Goal: Information Seeking & Learning: Learn about a topic

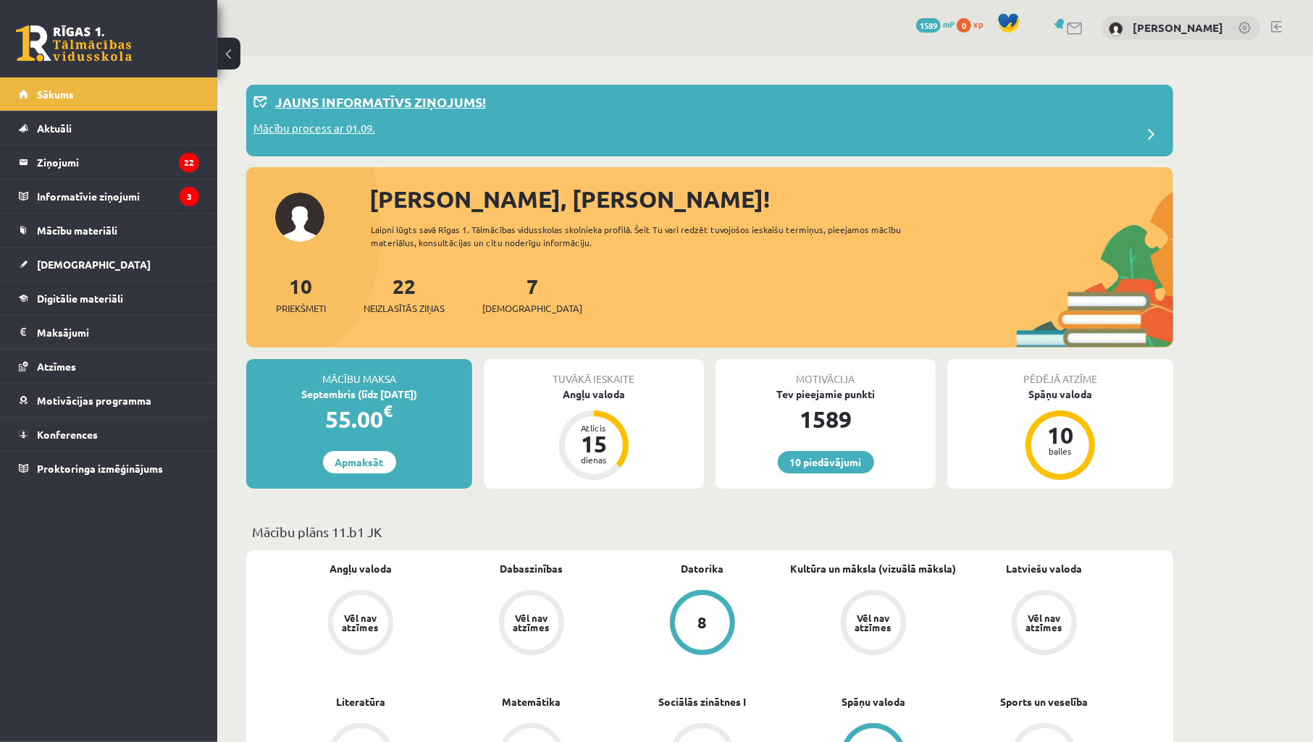
click at [360, 133] on p "Mācību process ar 01.09." at bounding box center [315, 130] width 122 height 20
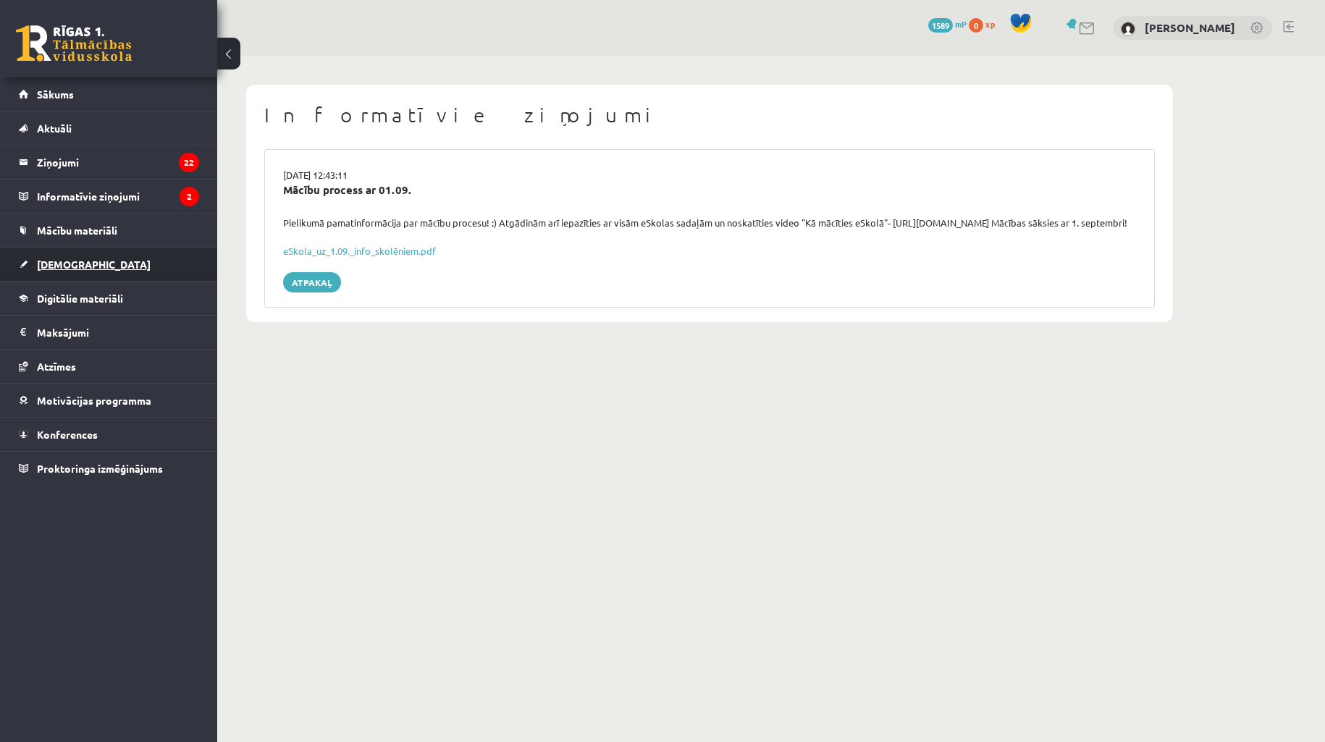
click at [77, 263] on span "[DEMOGRAPHIC_DATA]" at bounding box center [94, 264] width 114 height 13
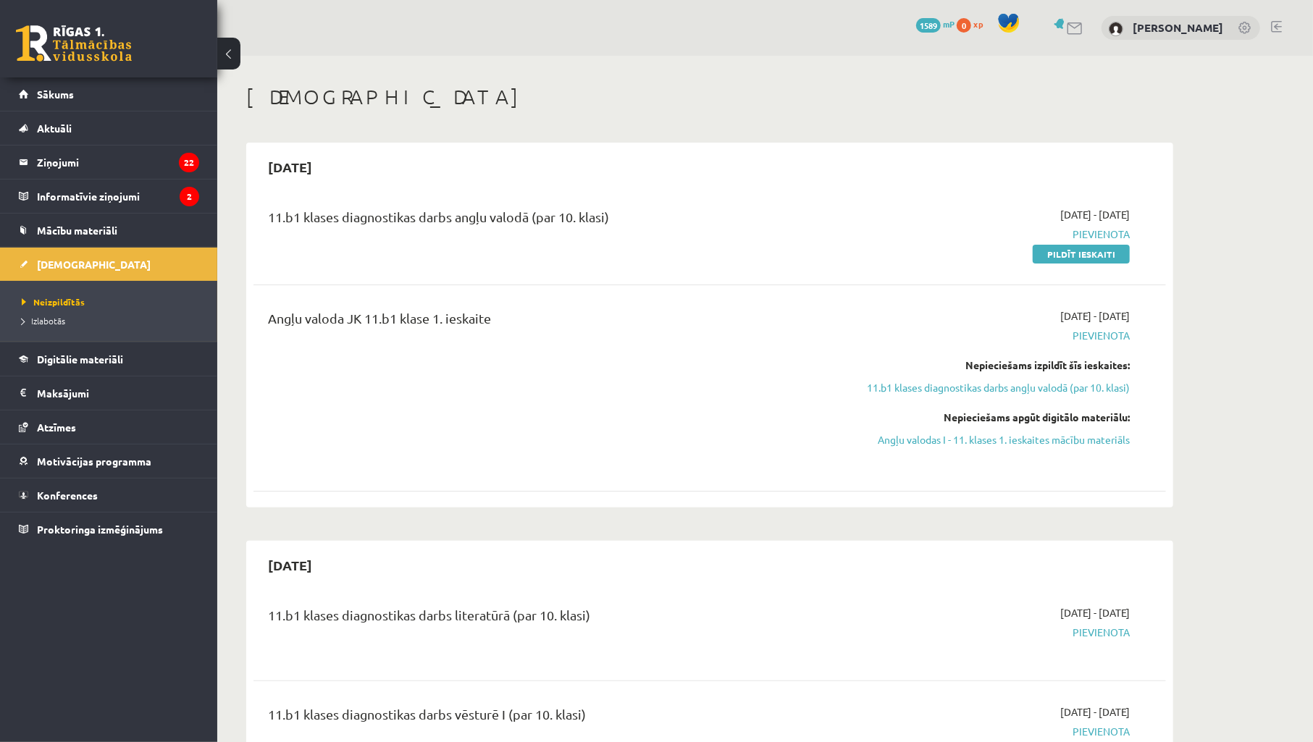
click at [657, 241] on div "11.b1 klases diagnostikas darbs angļu valodā (par 10. klasi)" at bounding box center [551, 234] width 589 height 54
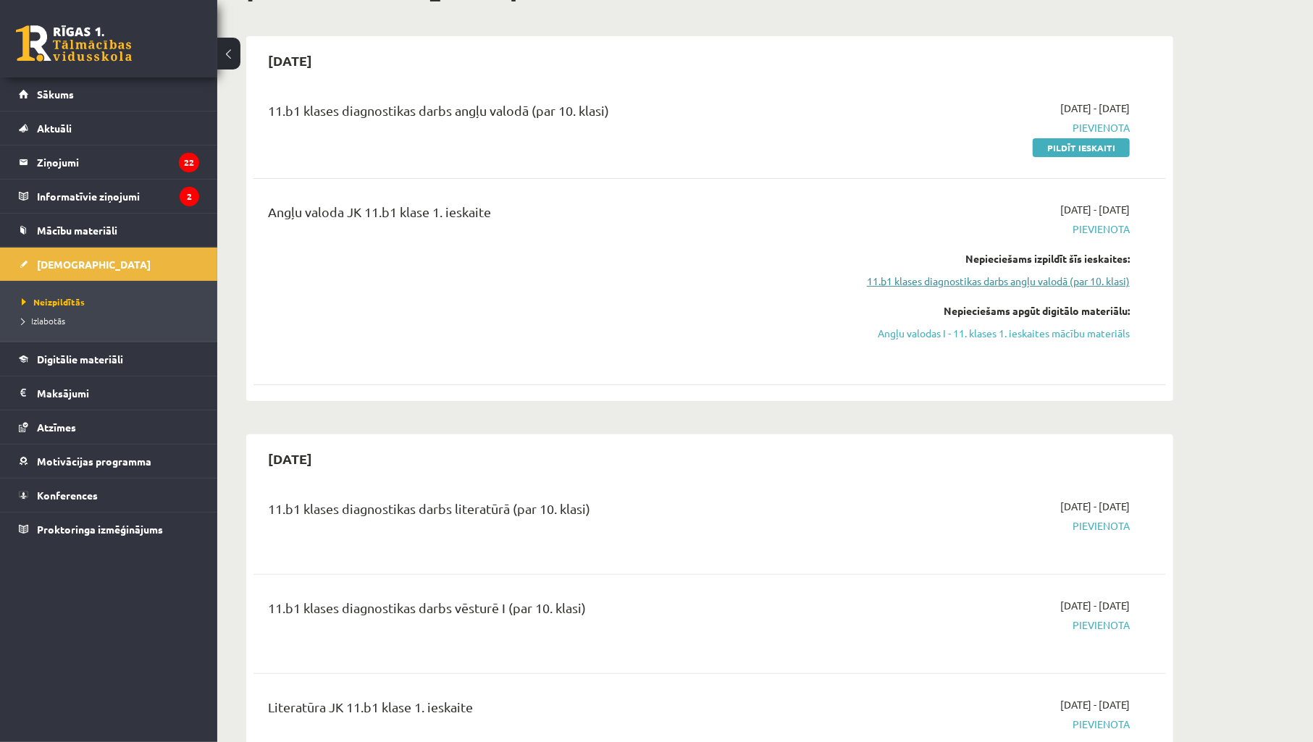
click at [976, 274] on link "11.b1 klases diagnostikas darbs angļu valodā (par 10. klasi)" at bounding box center [993, 281] width 273 height 15
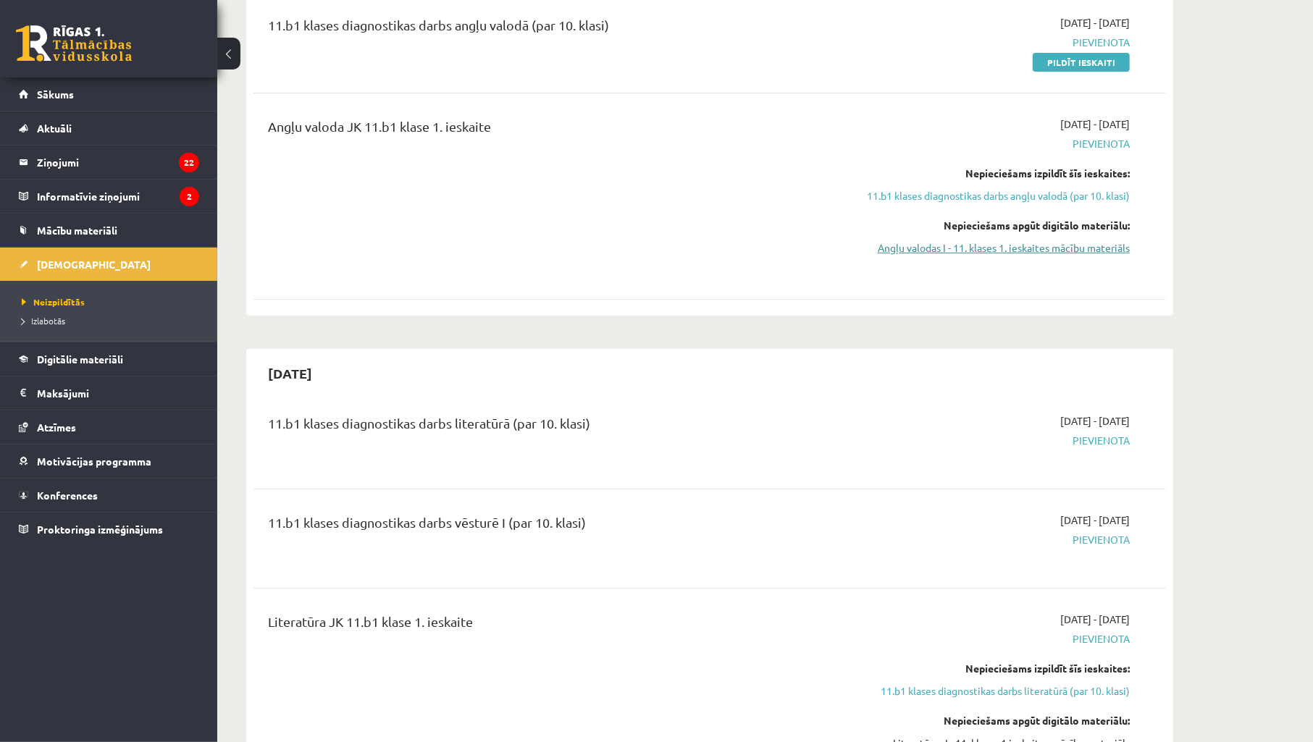
click at [979, 243] on link "Angļu valodas I - 11. klases 1. ieskaites mācību materiāls" at bounding box center [993, 247] width 273 height 15
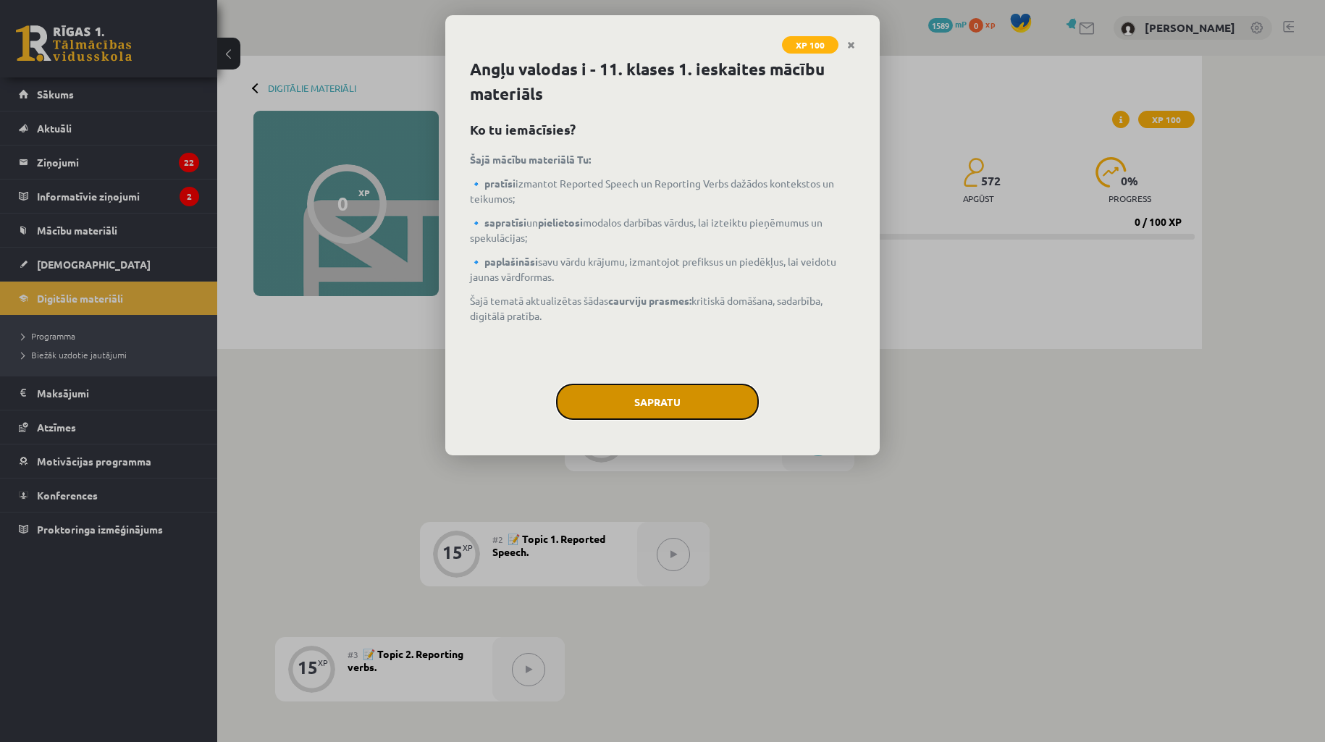
click at [671, 406] on button "Sapratu" at bounding box center [657, 402] width 203 height 36
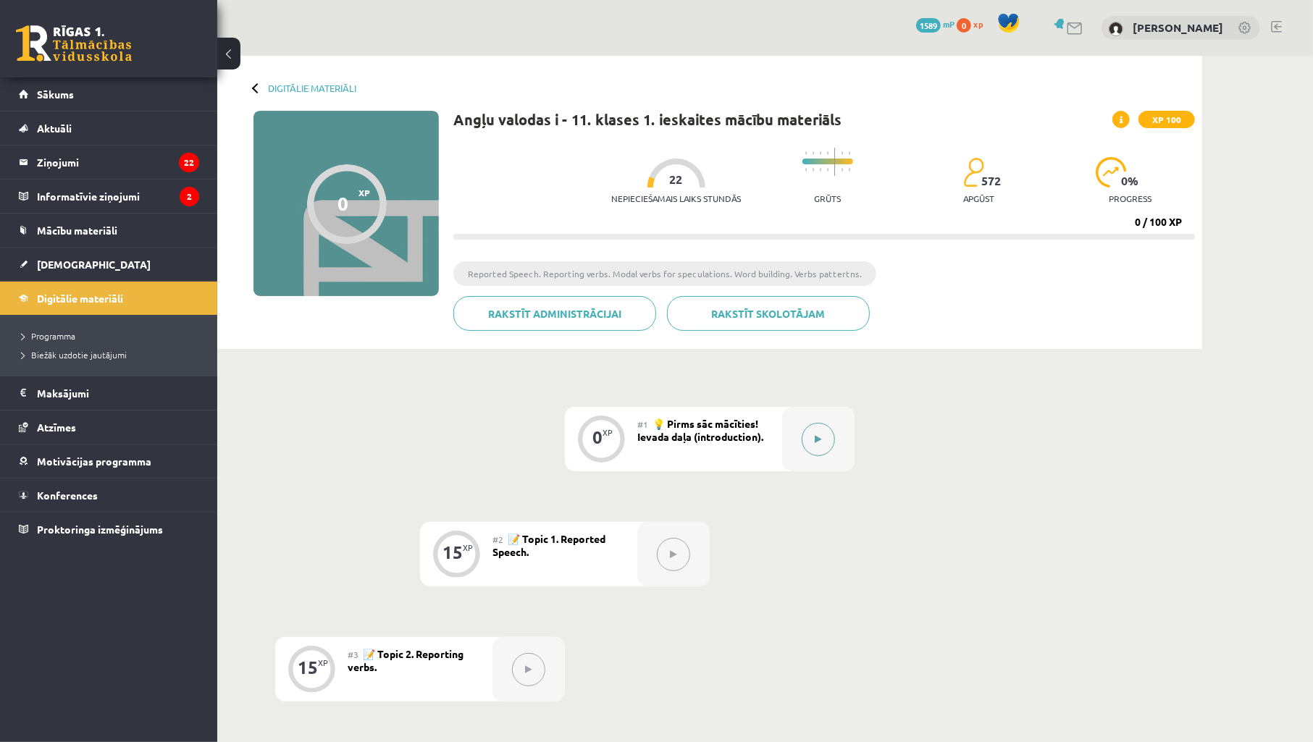
click at [816, 437] on icon at bounding box center [819, 439] width 7 height 9
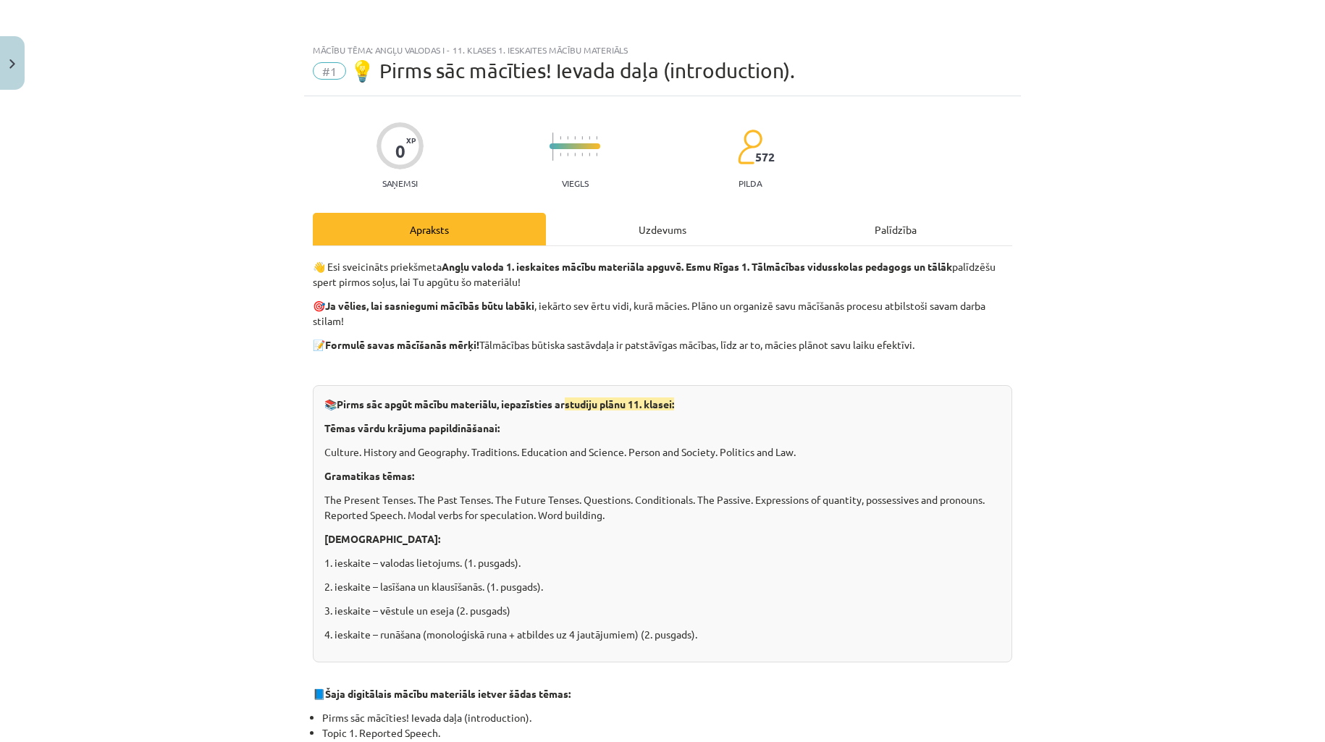
click at [629, 222] on div "Uzdevums" at bounding box center [662, 229] width 233 height 33
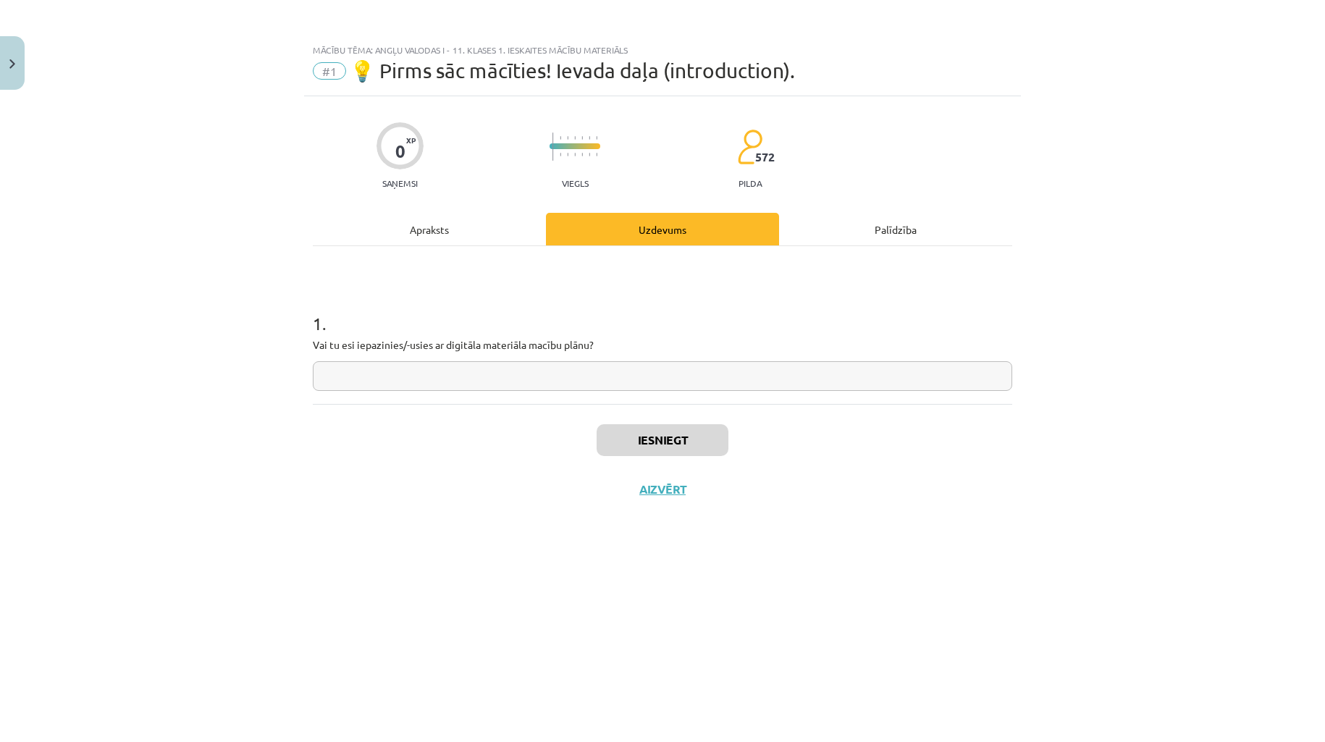
click at [508, 375] on input "text" at bounding box center [663, 376] width 700 height 30
type input "**"
click at [634, 442] on button "Iesniegt" at bounding box center [663, 440] width 132 height 32
click at [624, 445] on button "Iesniegt" at bounding box center [663, 440] width 132 height 32
click at [657, 490] on button "Nākamā nodarbība" at bounding box center [663, 498] width 142 height 33
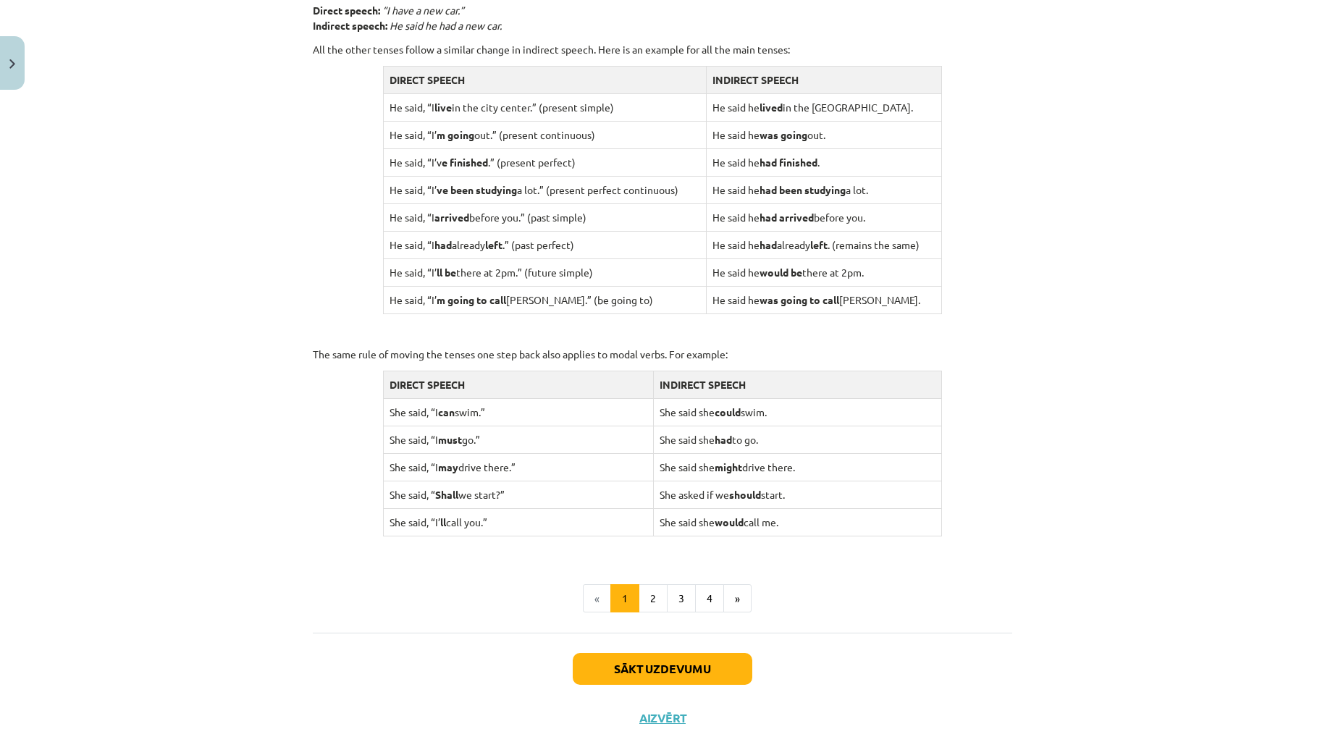
scroll to position [1181, 0]
click at [1094, 360] on div "Mācību tēma: Angļu valodas i - 11. klases 1. ieskaites mācību materiāls #2 📝 To…" at bounding box center [662, 371] width 1325 height 742
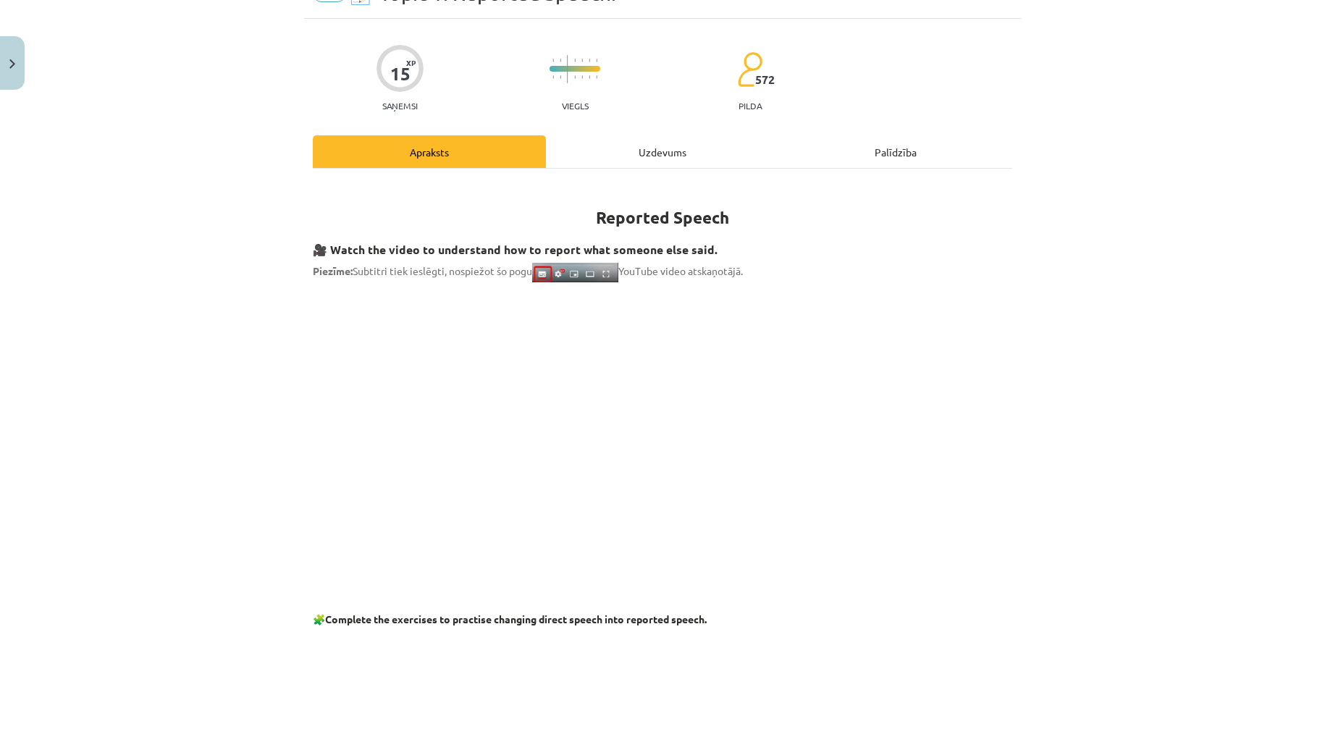
scroll to position [0, 0]
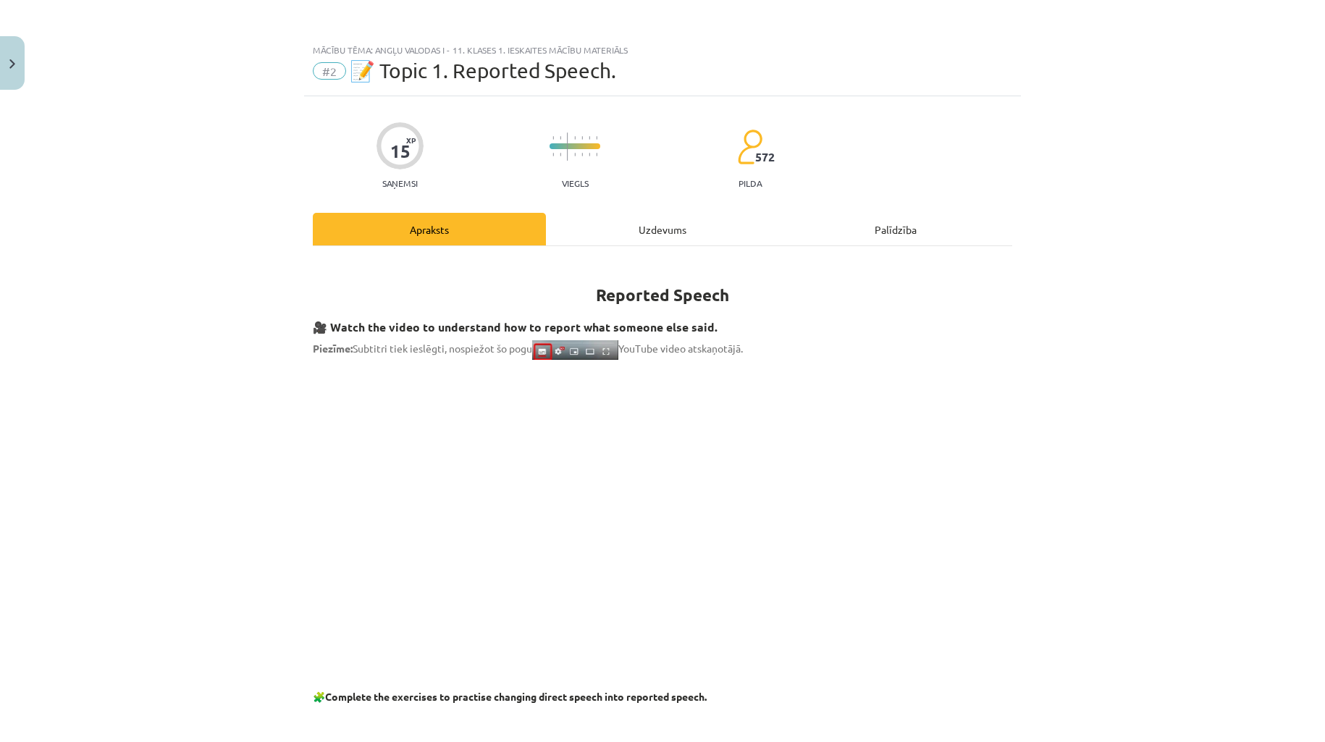
click at [627, 230] on div "Uzdevums" at bounding box center [662, 229] width 233 height 33
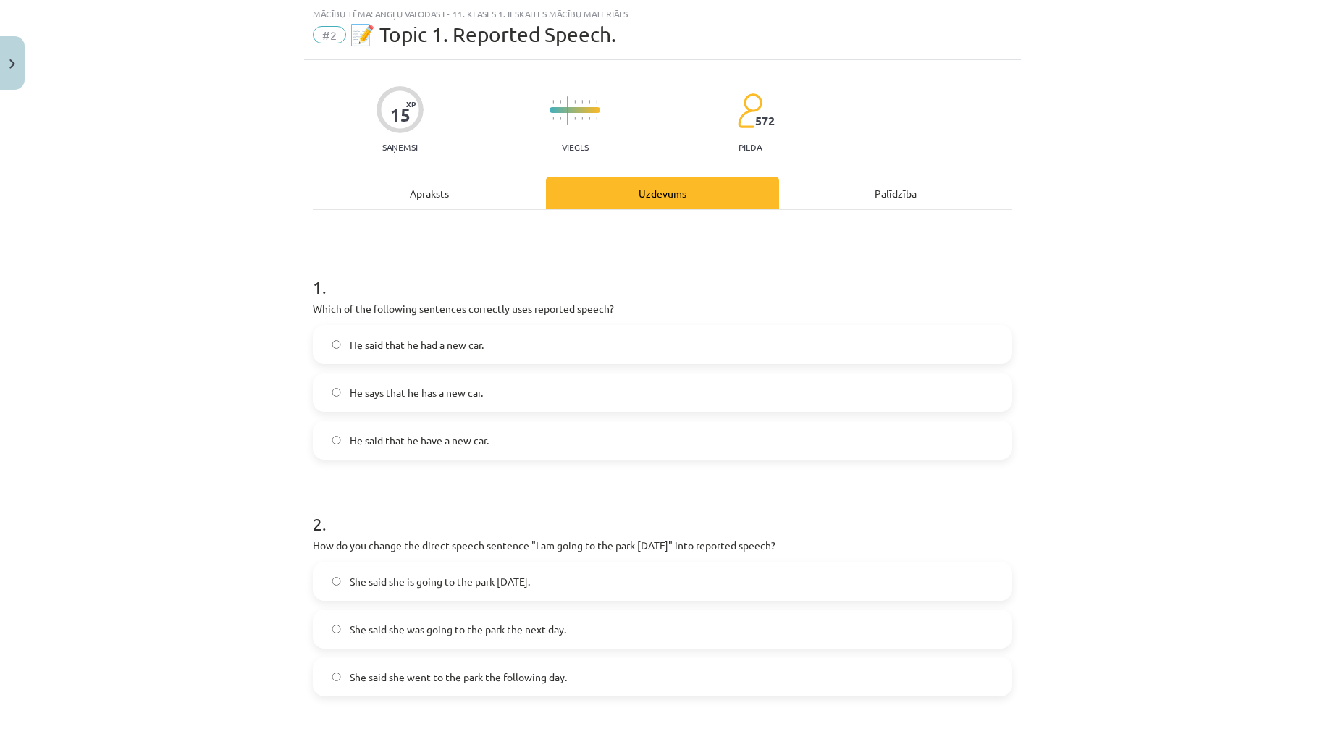
click at [504, 437] on label "He said that he have a new car." at bounding box center [662, 440] width 697 height 36
click at [252, 414] on div "Mācību tēma: Angļu valodas i - 11. klases 1. ieskaites mācību materiāls #2 📝 To…" at bounding box center [662, 371] width 1325 height 742
click at [401, 335] on label "He said that he had a new car." at bounding box center [662, 345] width 697 height 36
click at [210, 358] on div "Mācību tēma: Angļu valodas i - 11. klases 1. ieskaites mācību materiāls #2 📝 To…" at bounding box center [662, 371] width 1325 height 742
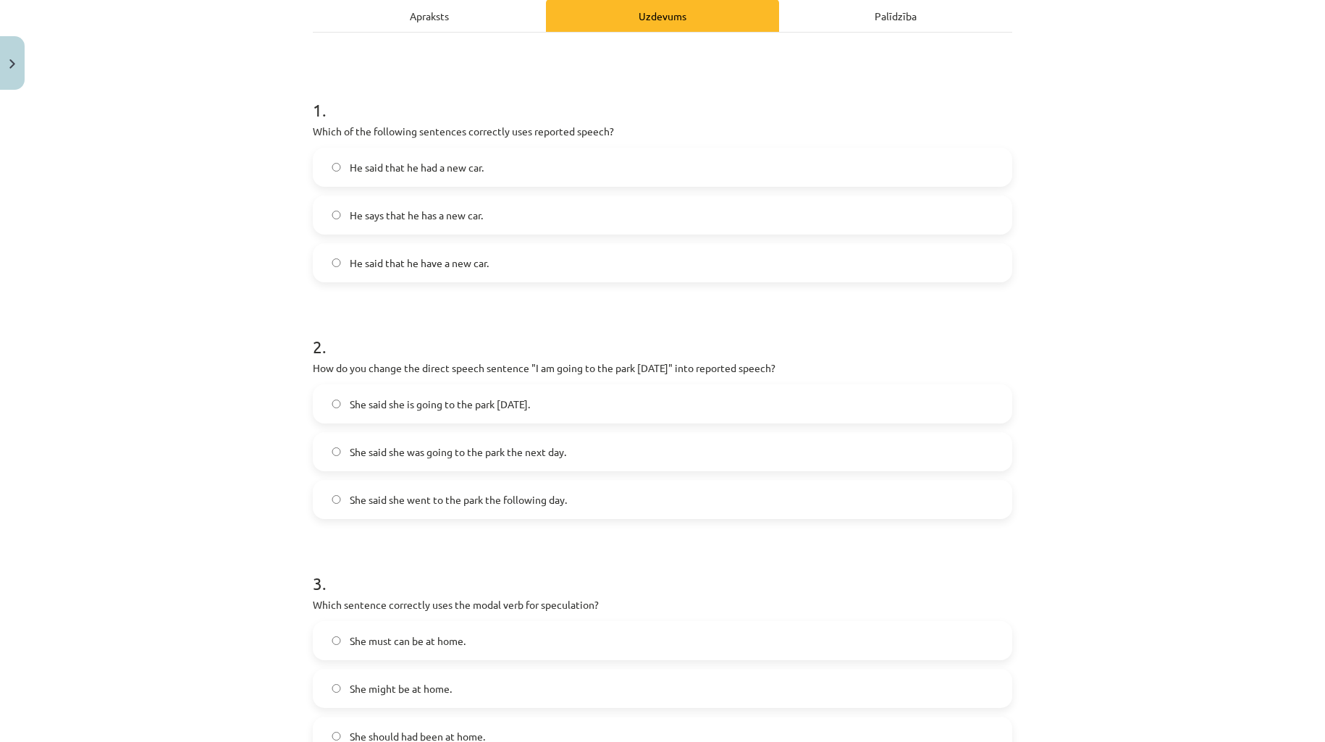
scroll to position [214, 0]
click at [194, 424] on div "Mācību tēma: Angļu valodas i - 11. klases 1. ieskaites mācību materiāls #2 📝 To…" at bounding box center [662, 371] width 1325 height 742
click at [411, 396] on span "She said she is going to the park [DATE]." at bounding box center [440, 403] width 180 height 15
click at [274, 424] on div "Mācību tēma: Angļu valodas i - 11. klases 1. ieskaites mācību materiāls #2 📝 To…" at bounding box center [662, 371] width 1325 height 742
click at [238, 402] on div "Mācību tēma: Angļu valodas i - 11. klases 1. ieskaites mācību materiāls #2 📝 To…" at bounding box center [662, 371] width 1325 height 742
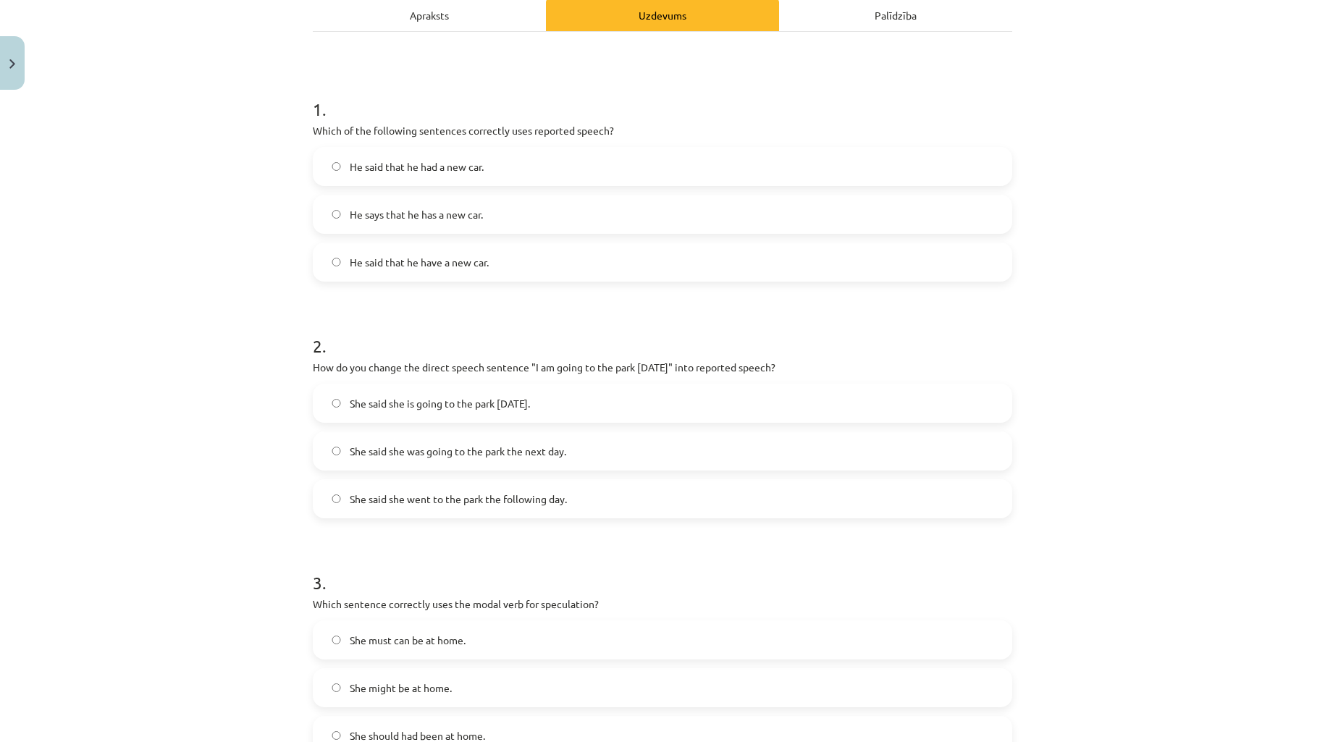
click at [351, 439] on label "She said she was going to the park the next day." at bounding box center [662, 451] width 697 height 36
click at [248, 416] on div "Mācību tēma: Angļu valodas i - 11. klases 1. ieskaites mācību materiāls #2 📝 To…" at bounding box center [662, 371] width 1325 height 742
click at [272, 468] on div "Mācību tēma: Angļu valodas i - 11. klases 1. ieskaites mācību materiāls #2 📝 To…" at bounding box center [662, 371] width 1325 height 742
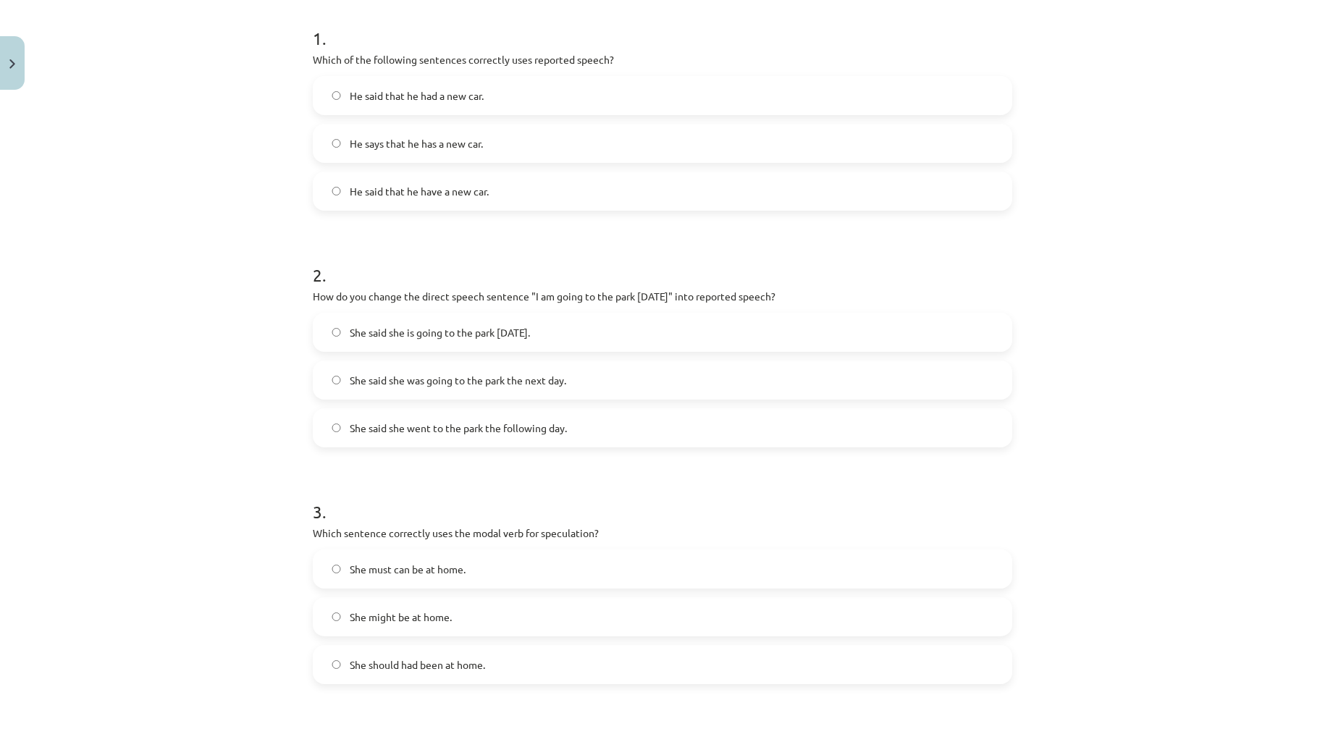
scroll to position [322, 0]
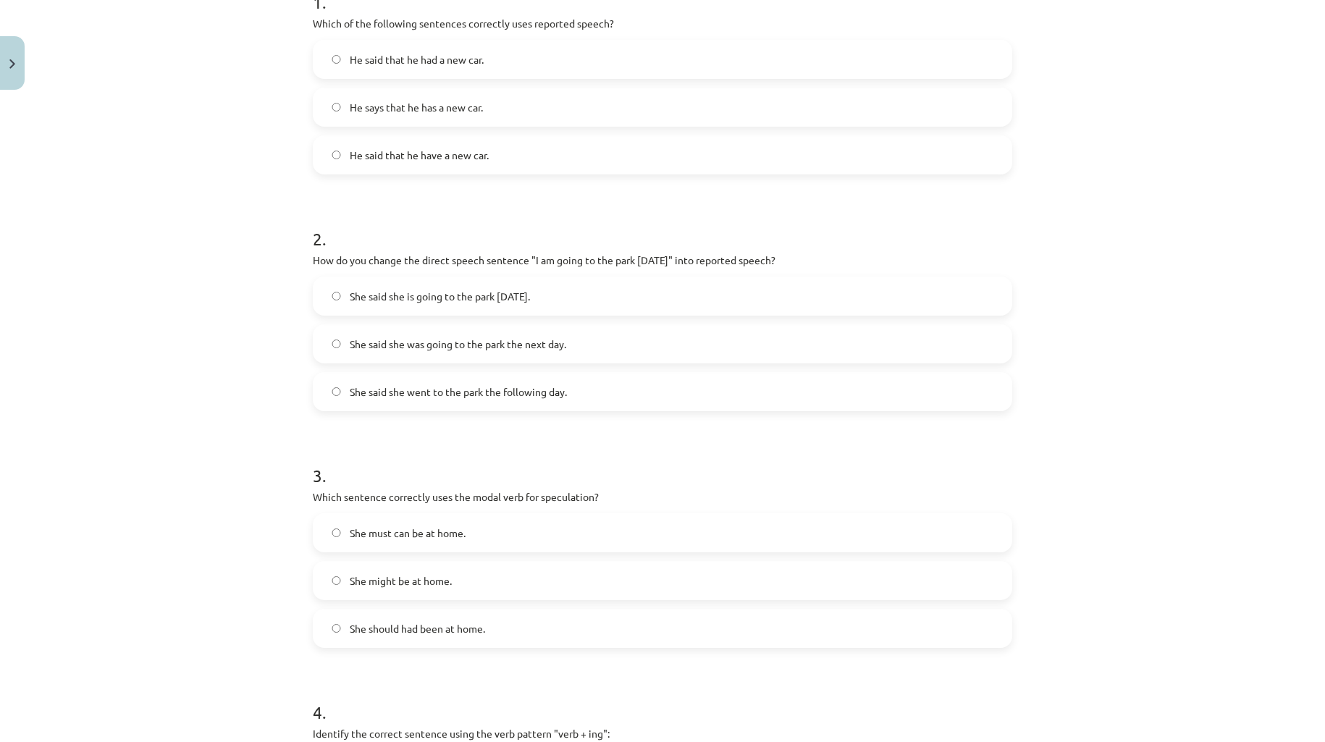
click at [283, 430] on div "Mācību tēma: Angļu valodas i - 11. klases 1. ieskaites mācību materiāls #2 📝 To…" at bounding box center [662, 371] width 1325 height 742
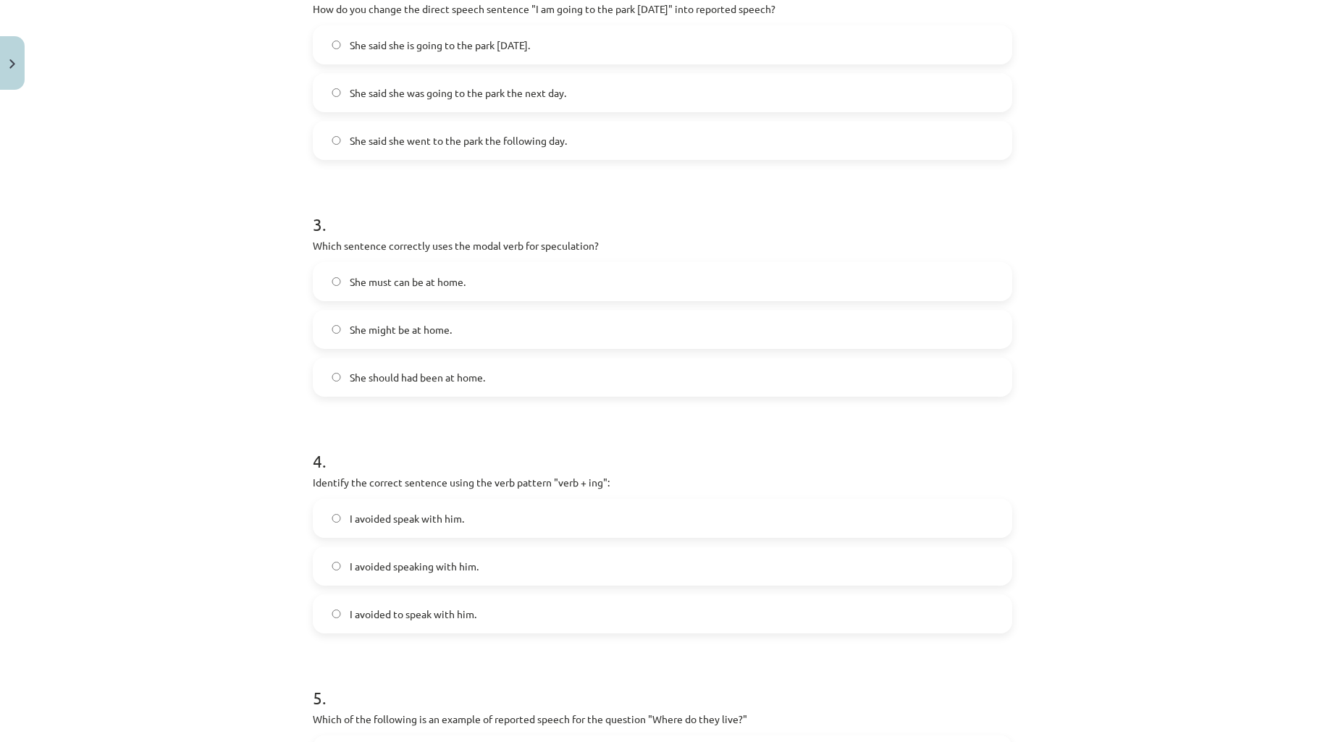
scroll to position [537, 0]
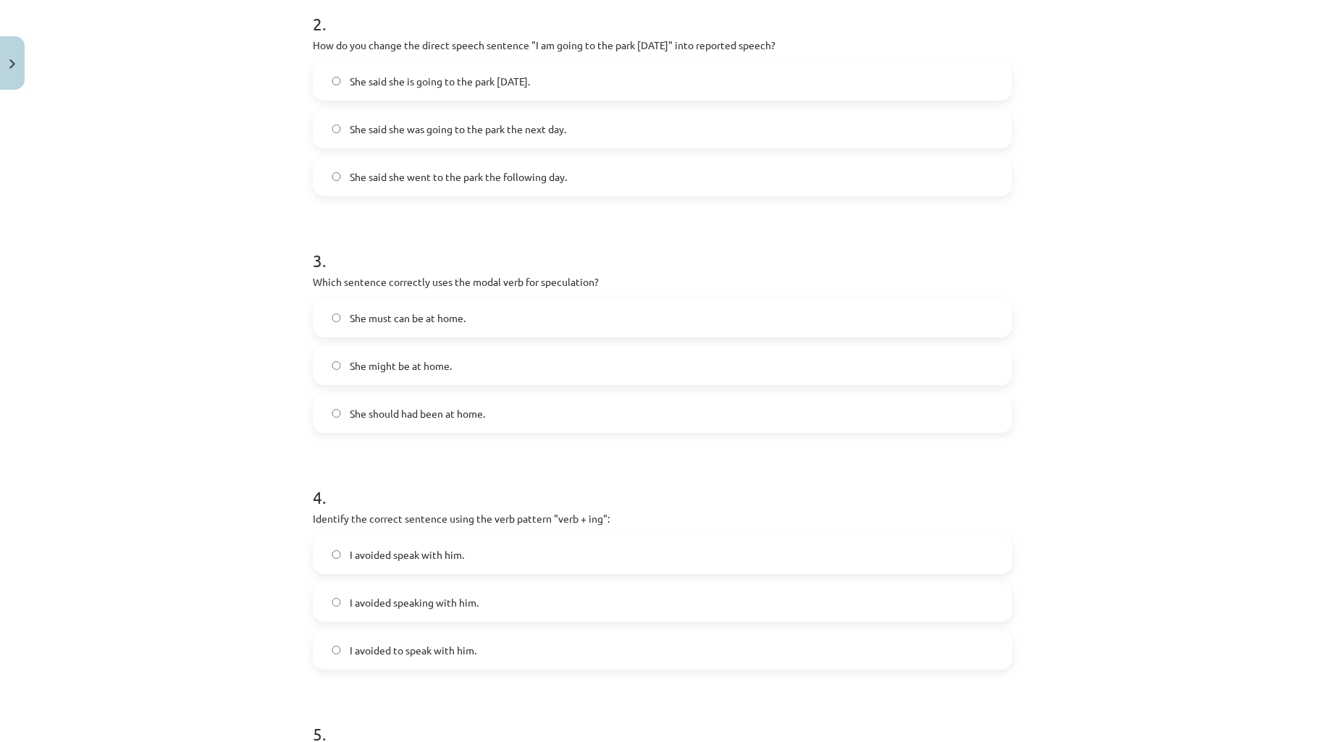
click at [243, 169] on div "Mācību tēma: Angļu valodas i - 11. klases 1. ieskaites mācību materiāls #2 📝 To…" at bounding box center [662, 371] width 1325 height 742
click at [377, 88] on span "She said she is going to the park [DATE]." at bounding box center [440, 81] width 180 height 15
click at [201, 193] on div "Mācību tēma: Angļu valodas i - 11. klases 1. ieskaites mācību materiāls #2 📝 To…" at bounding box center [662, 371] width 1325 height 742
click at [165, 393] on div "Mācību tēma: Angļu valodas i - 11. klases 1. ieskaites mācību materiāls #2 📝 To…" at bounding box center [662, 371] width 1325 height 742
click at [336, 360] on label "She might be at home." at bounding box center [662, 366] width 697 height 36
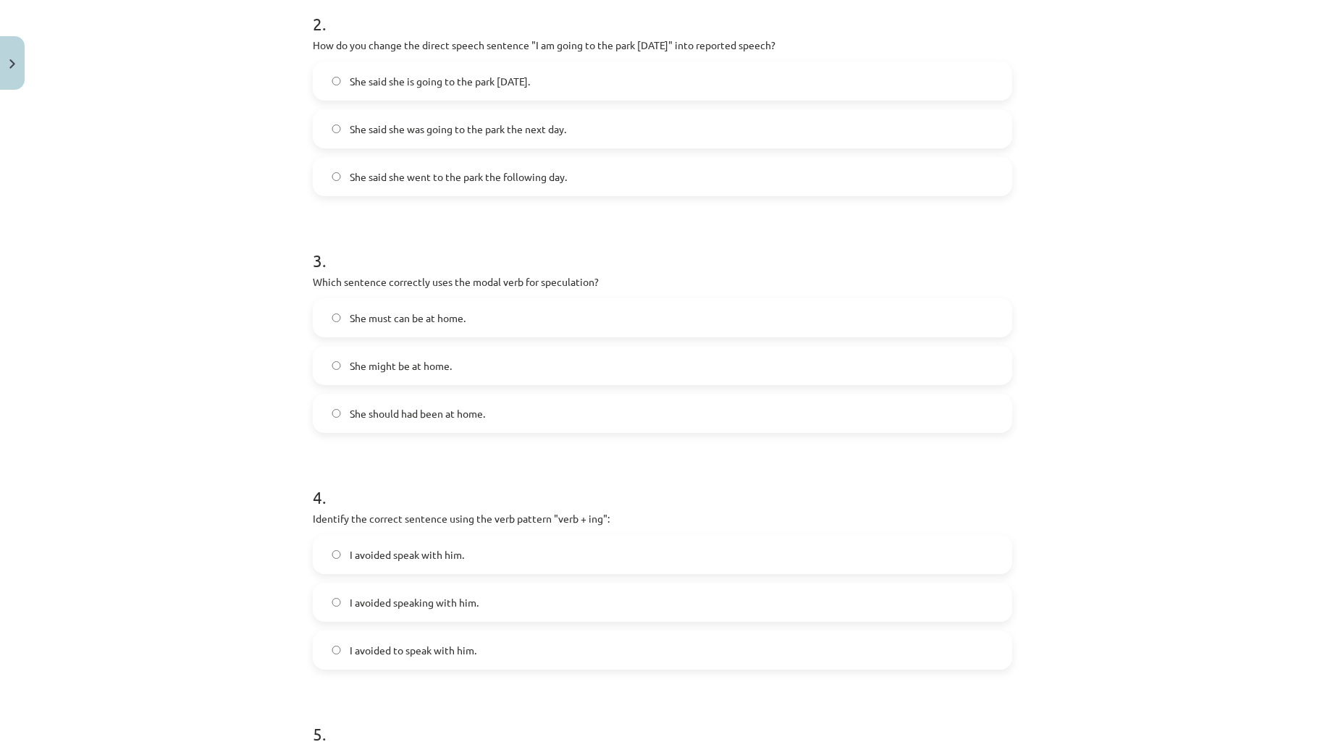
click at [226, 359] on div "Mācību tēma: Angļu valodas i - 11. klases 1. ieskaites mācību materiāls #2 📝 To…" at bounding box center [662, 371] width 1325 height 742
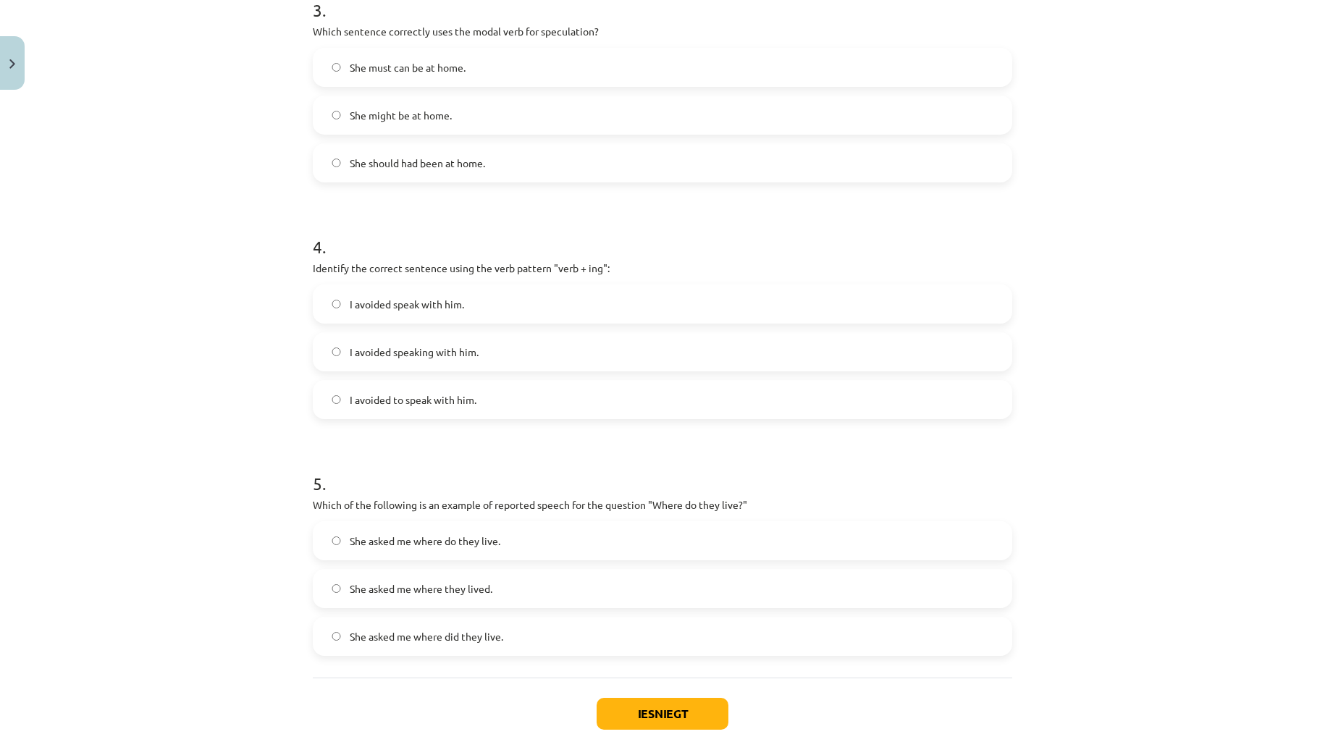
scroll to position [750, 0]
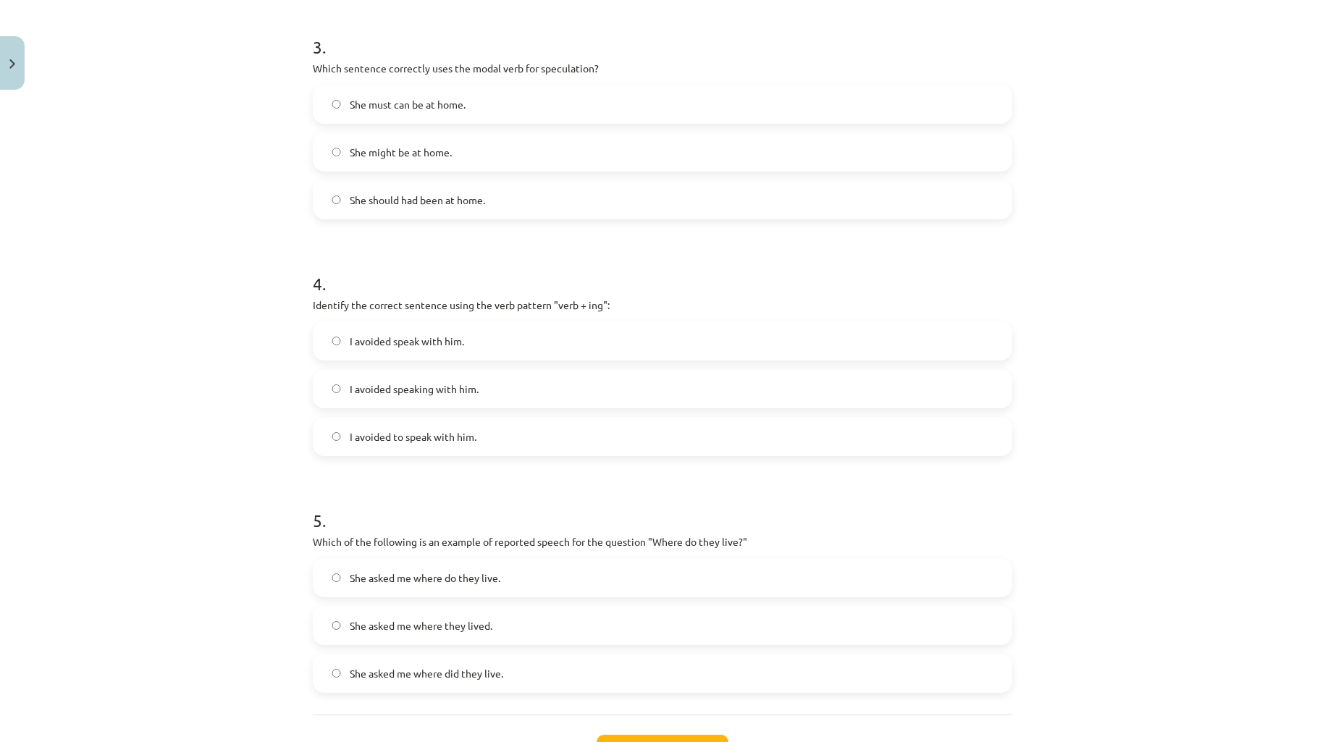
click at [461, 389] on span "I avoided speaking with him." at bounding box center [414, 389] width 129 height 15
click at [133, 421] on div "Mācību tēma: Angļu valodas i - 11. klases 1. ieskaites mācību materiāls #2 📝 To…" at bounding box center [662, 371] width 1325 height 742
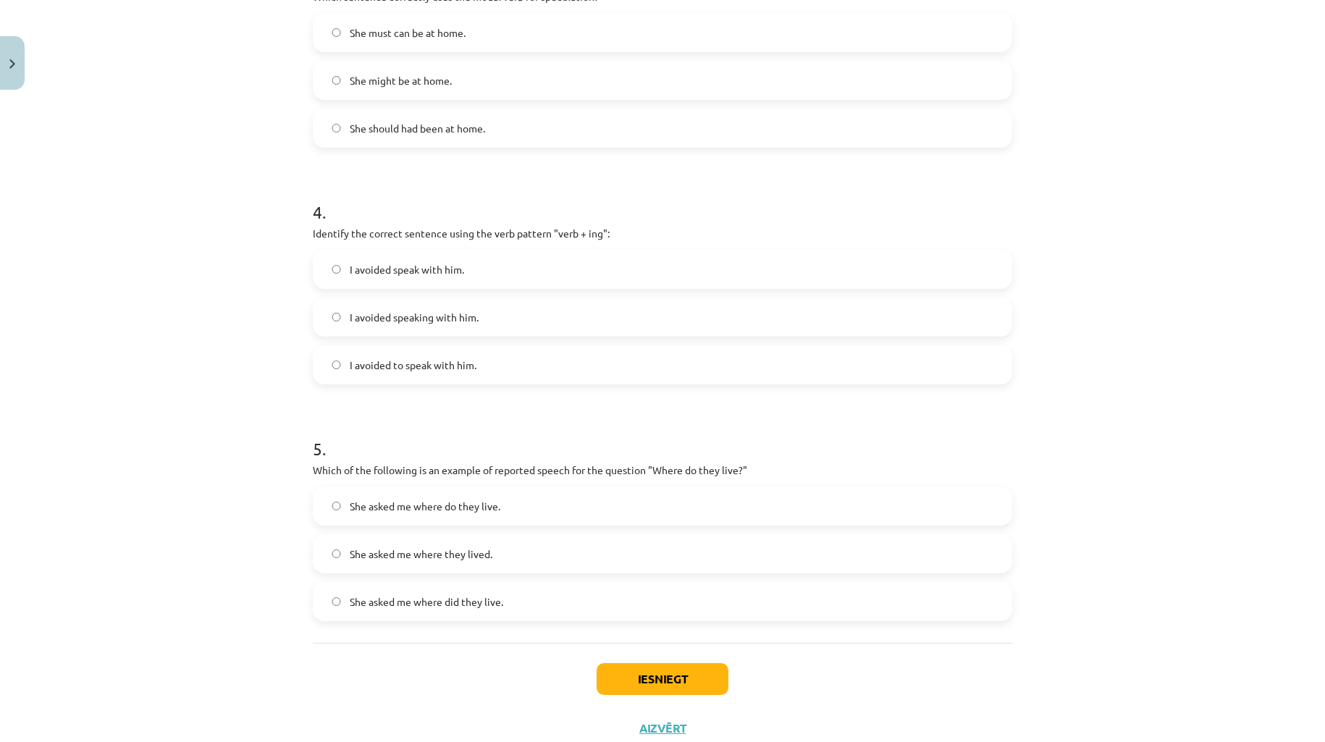
scroll to position [858, 0]
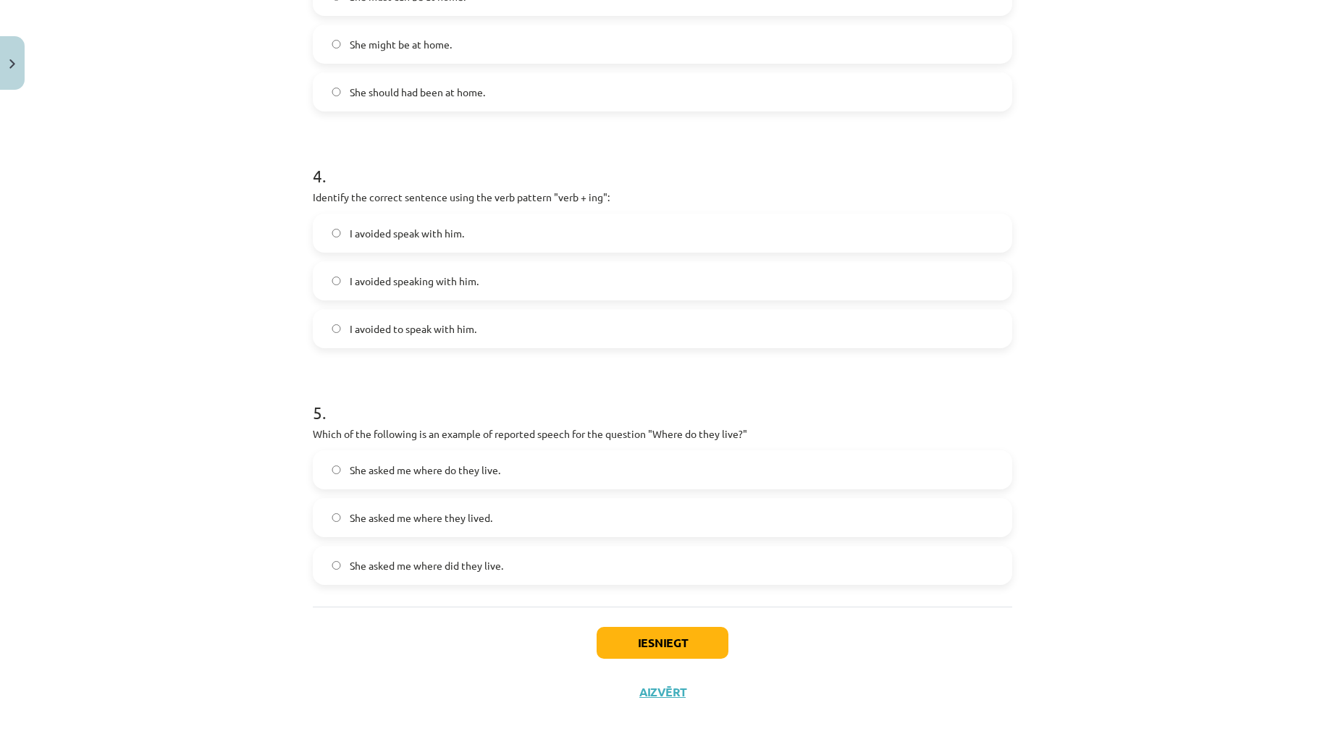
click at [532, 468] on label "She asked me where do they live." at bounding box center [662, 470] width 697 height 36
click at [185, 518] on div "Mācību tēma: Angļu valodas i - 11. klases 1. ieskaites mācību materiāls #2 📝 To…" at bounding box center [662, 371] width 1325 height 742
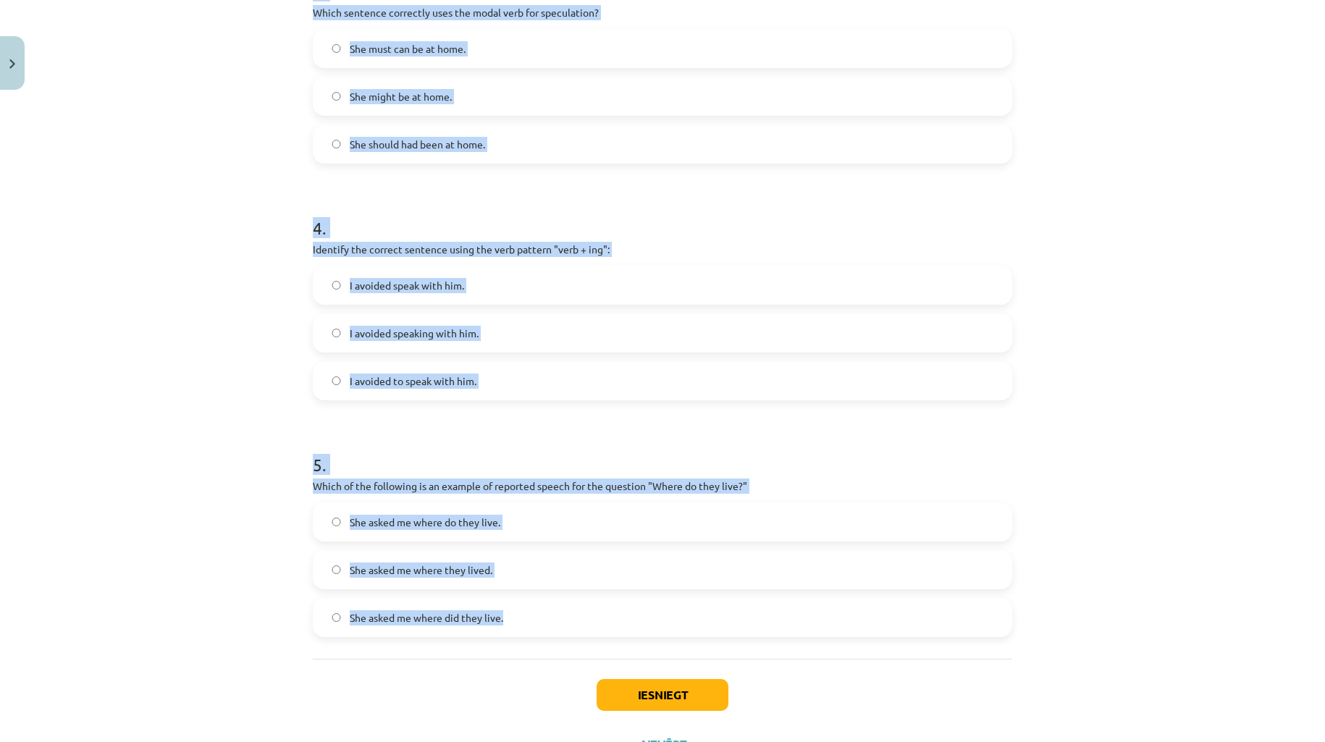
scroll to position [868, 0]
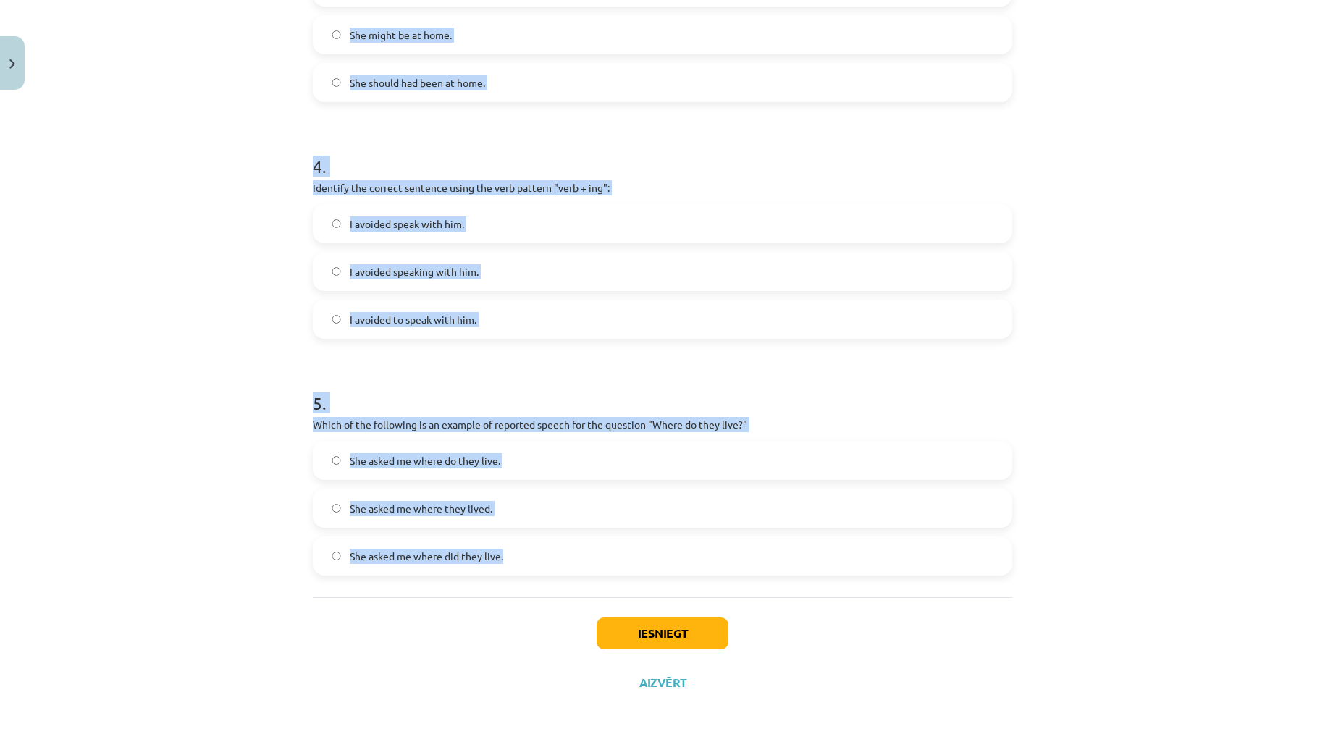
drag, startPoint x: 254, startPoint y: 310, endPoint x: 1023, endPoint y: 532, distance: 799.8
click at [1023, 535] on div "Mācību tēma: Angļu valodas i - 11. klases 1. ieskaites mācību materiāls #2 📝 To…" at bounding box center [662, 371] width 1325 height 742
copy form "1 . Which of the following sentences correctly uses reported speech? He said th…"
click at [183, 154] on div "Mācību tēma: Angļu valodas i - 11. klases 1. ieskaites mācību materiāls #2 📝 To…" at bounding box center [662, 371] width 1325 height 742
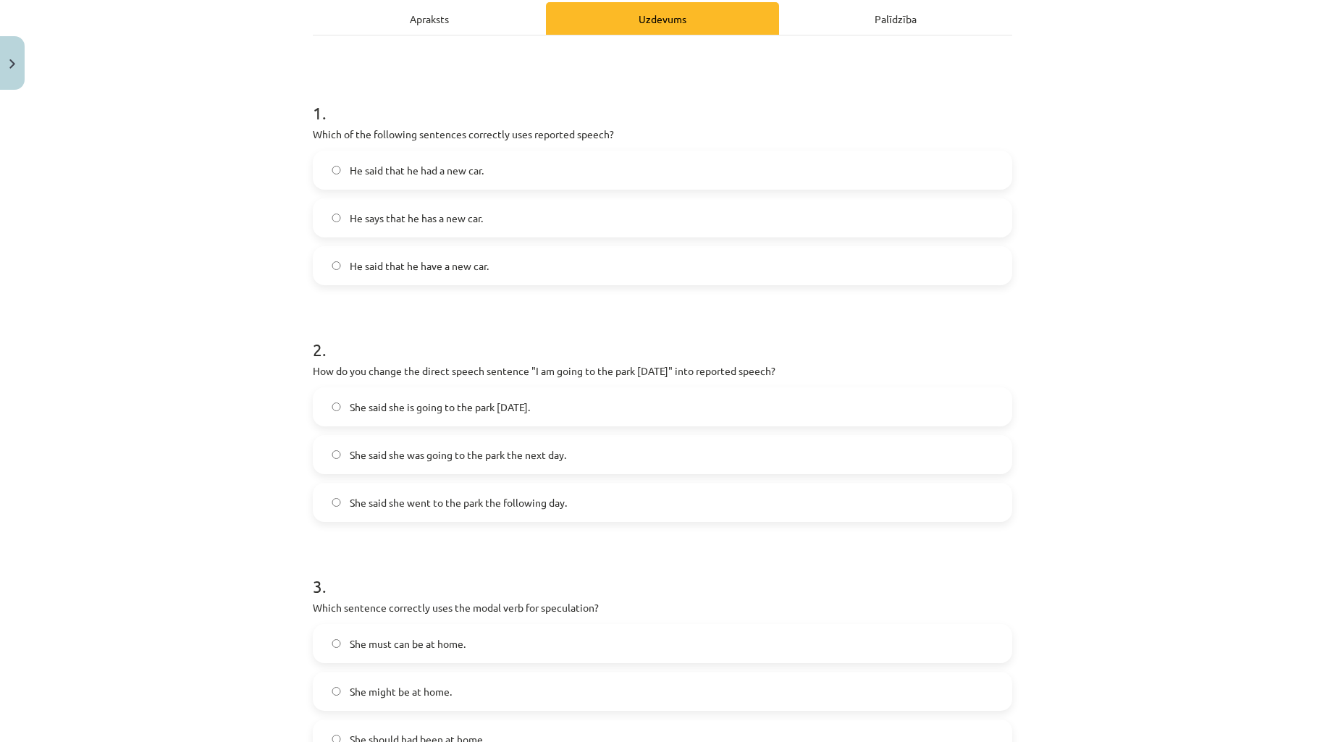
scroll to position [214, 0]
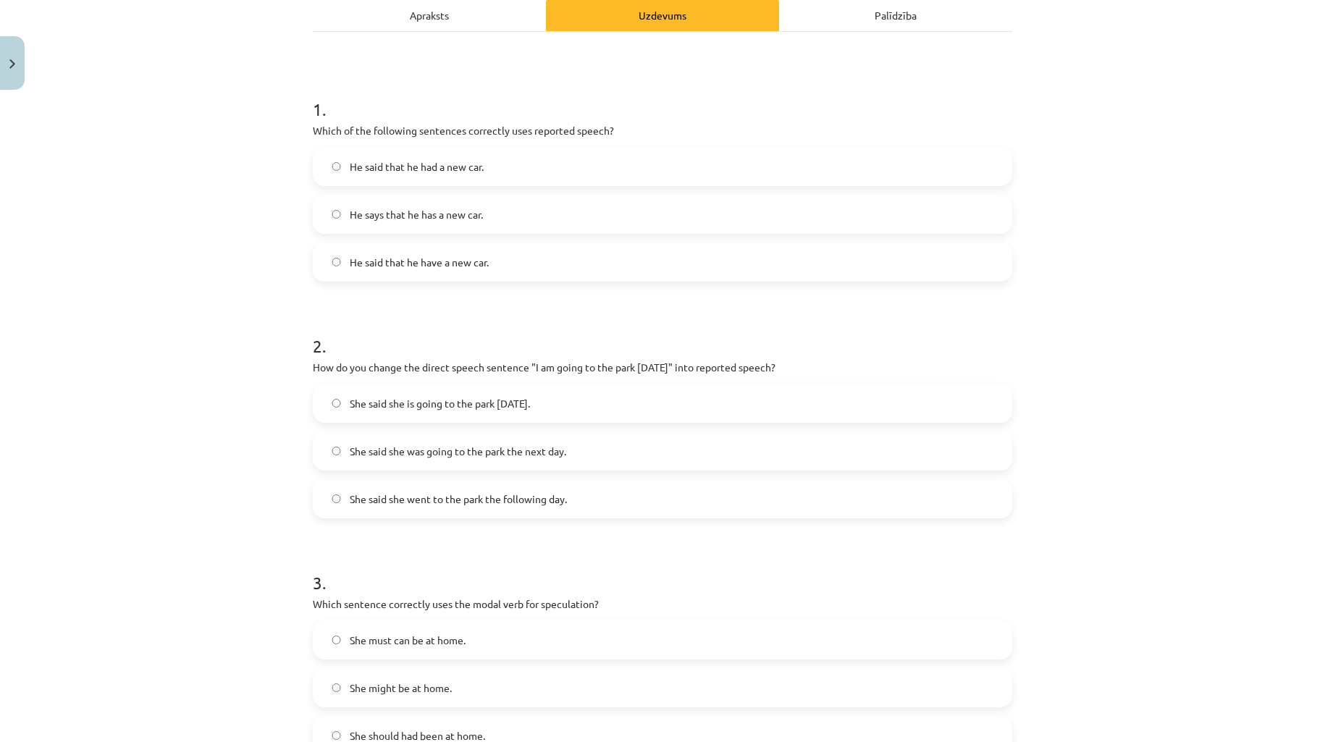
click at [350, 453] on span "She said she was going to the park the next day." at bounding box center [458, 451] width 217 height 15
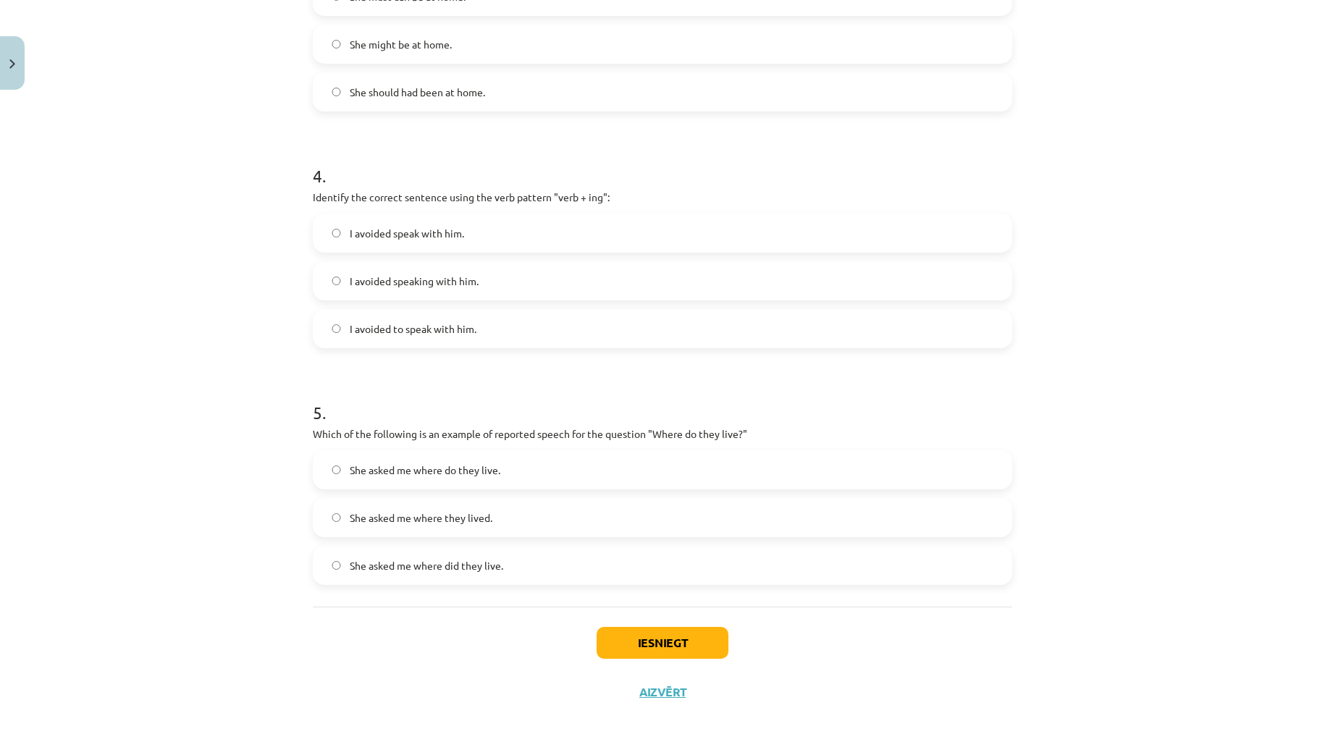
scroll to position [868, 0]
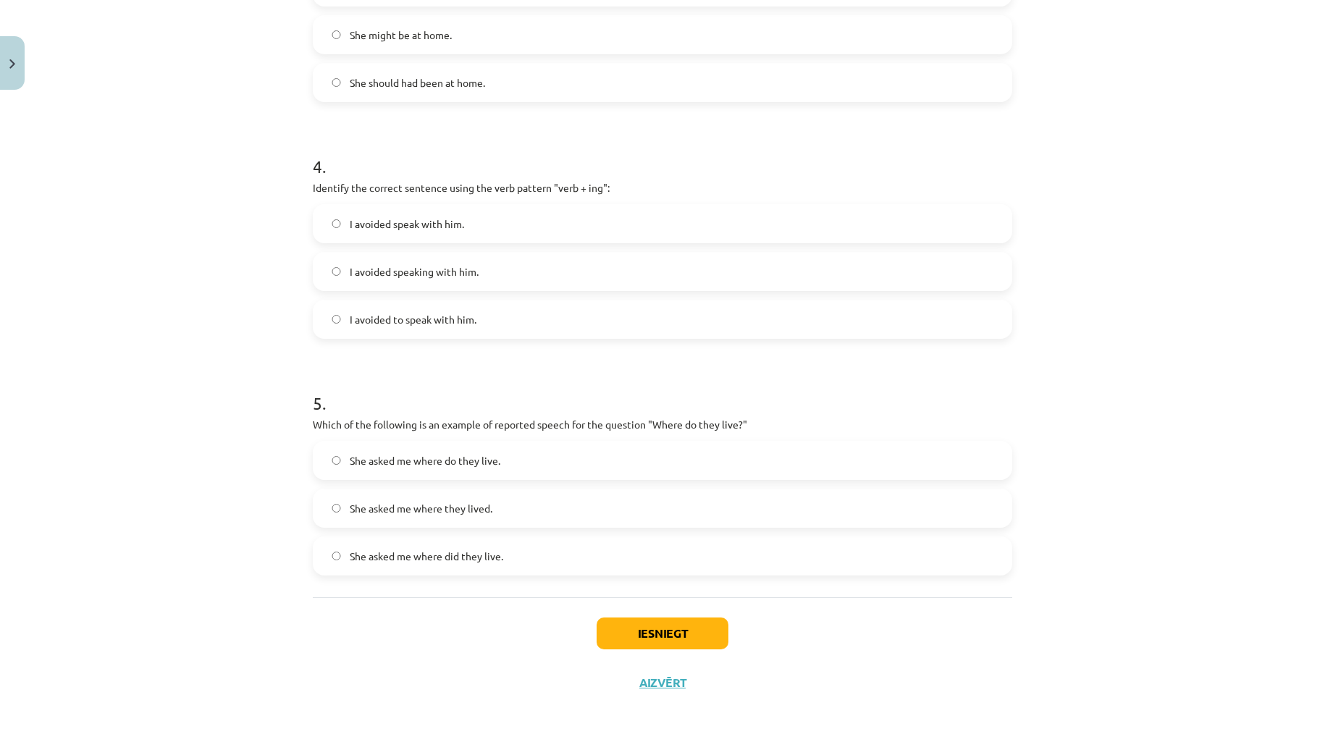
click at [469, 647] on div "Iesniegt Aizvērt" at bounding box center [663, 648] width 700 height 101
click at [438, 505] on span "She asked me where they lived." at bounding box center [421, 508] width 143 height 15
click at [440, 627] on div "Iesniegt Aizvērt" at bounding box center [663, 648] width 700 height 101
click at [647, 632] on button "Iesniegt" at bounding box center [663, 634] width 132 height 32
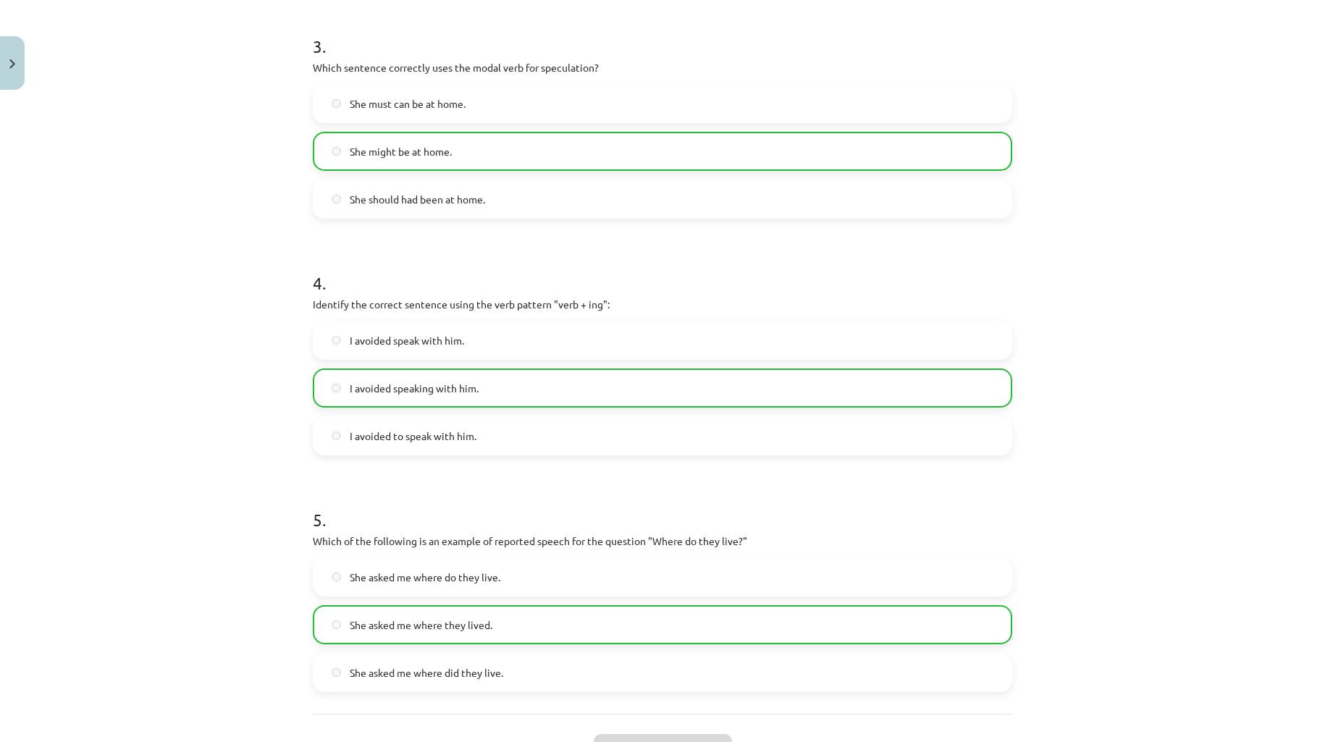
scroll to position [915, 0]
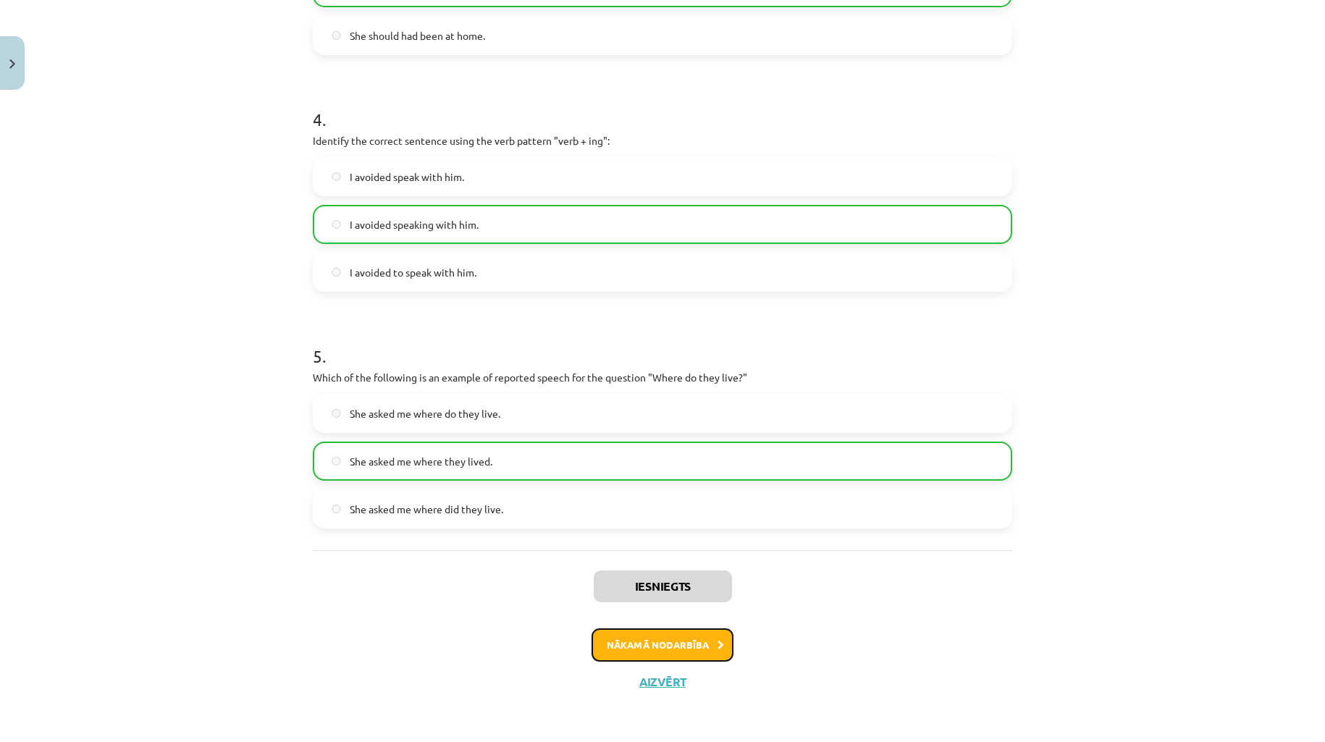
click at [649, 653] on button "Nākamā nodarbība" at bounding box center [663, 645] width 142 height 33
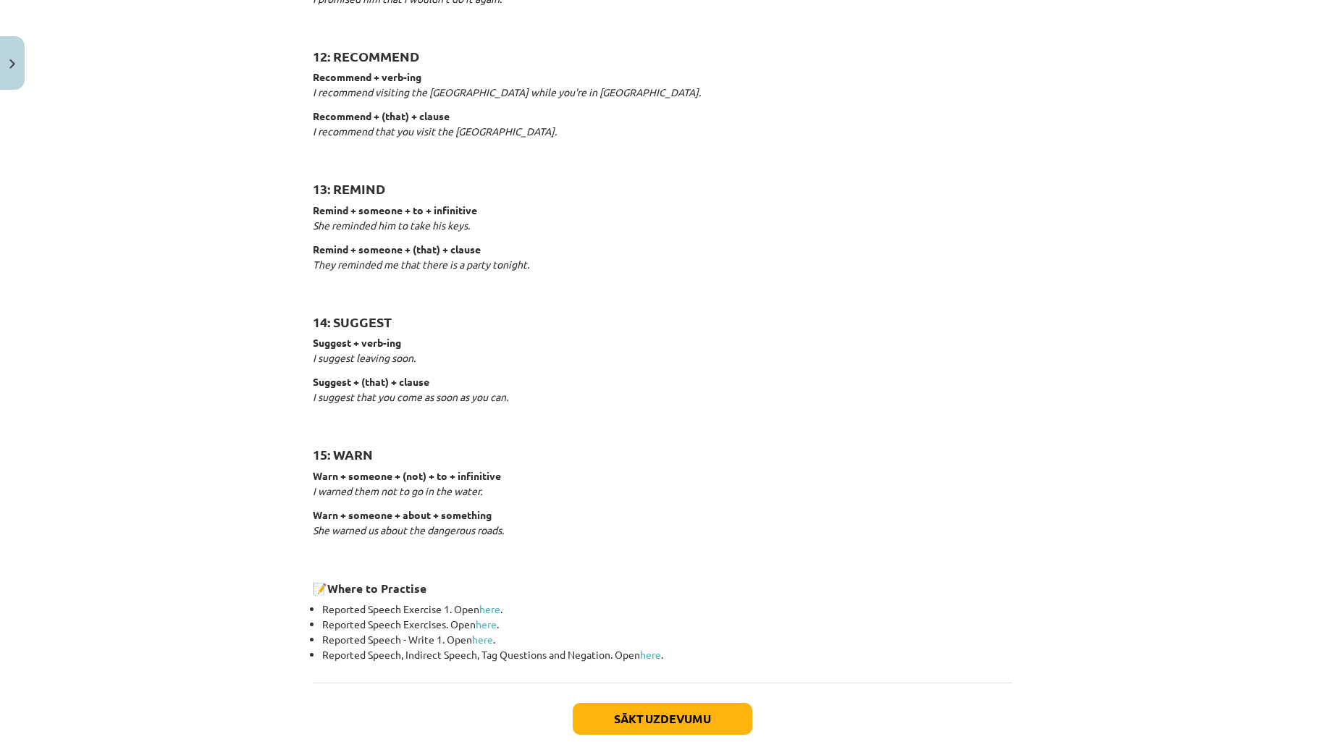
scroll to position [2052, 0]
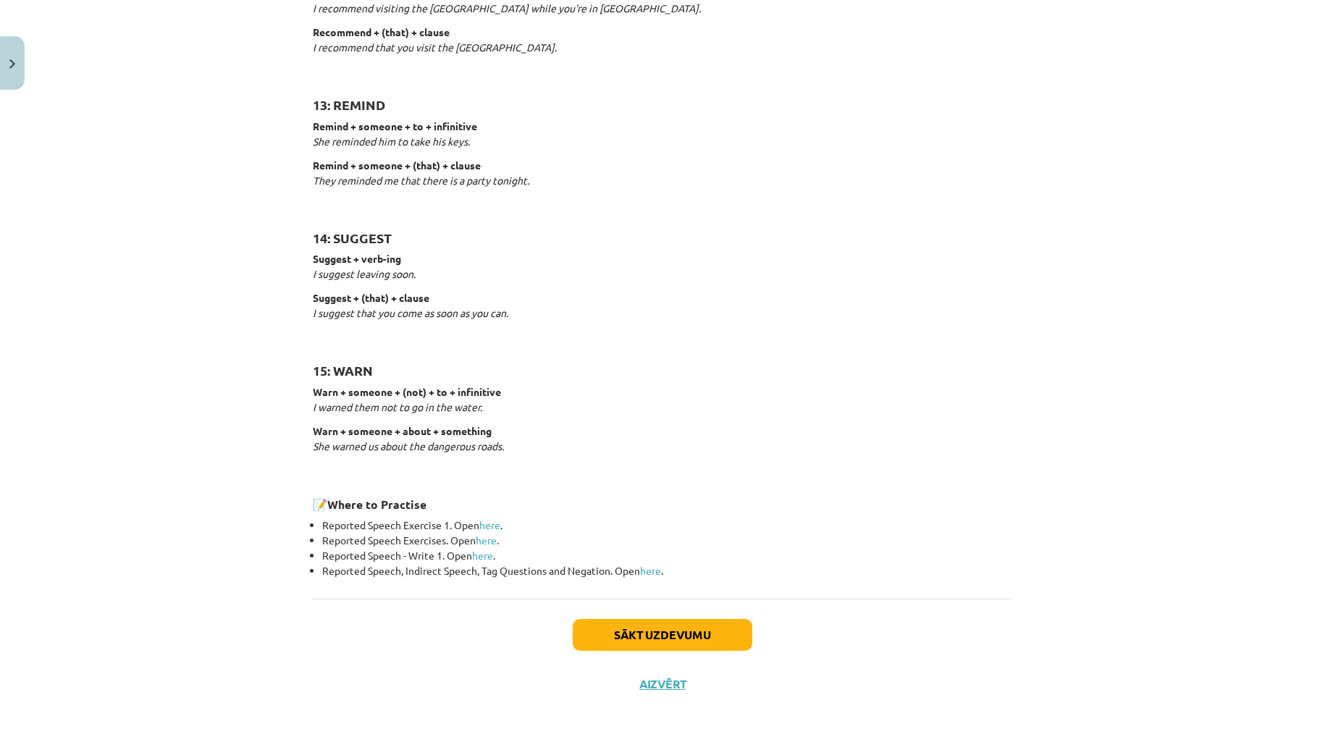
click at [1001, 169] on p "Remind + someone + (that) + clause They reminded me that there is a party tonig…" at bounding box center [663, 181] width 700 height 46
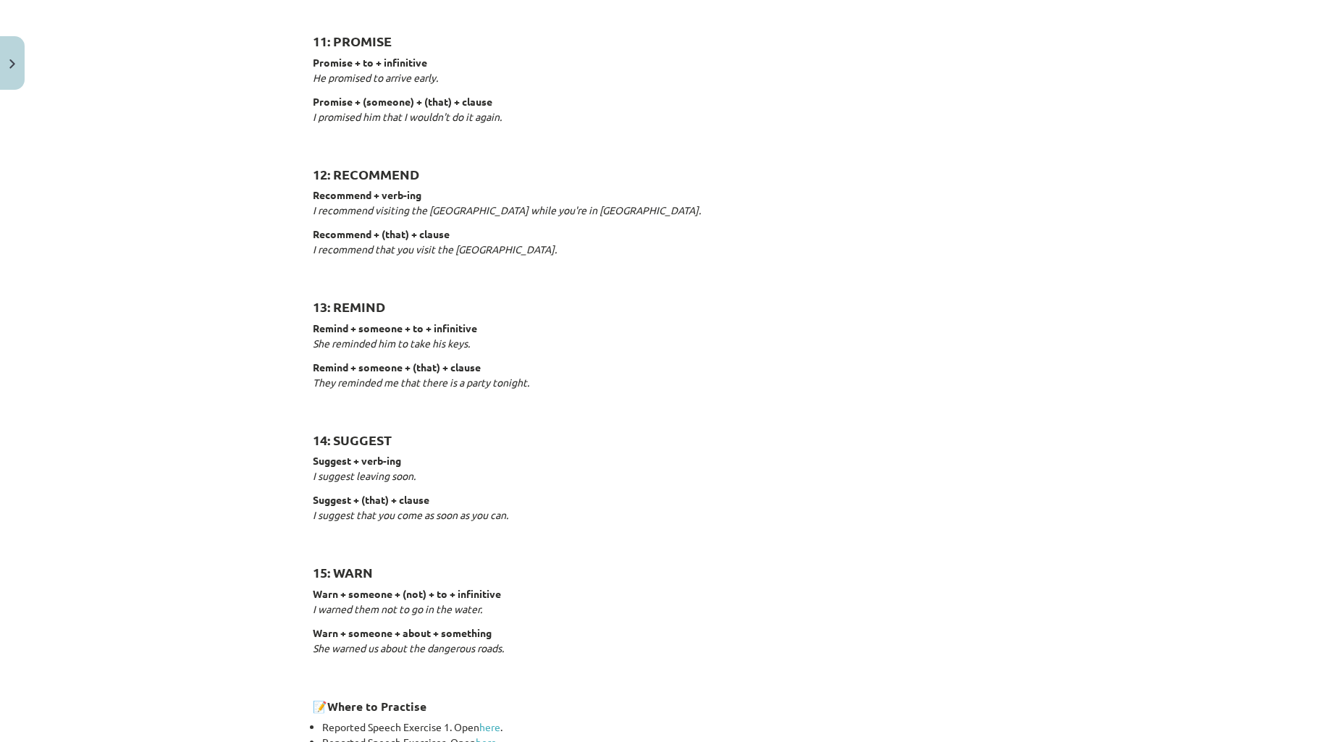
scroll to position [1623, 0]
